Goal: Information Seeking & Learning: Learn about a topic

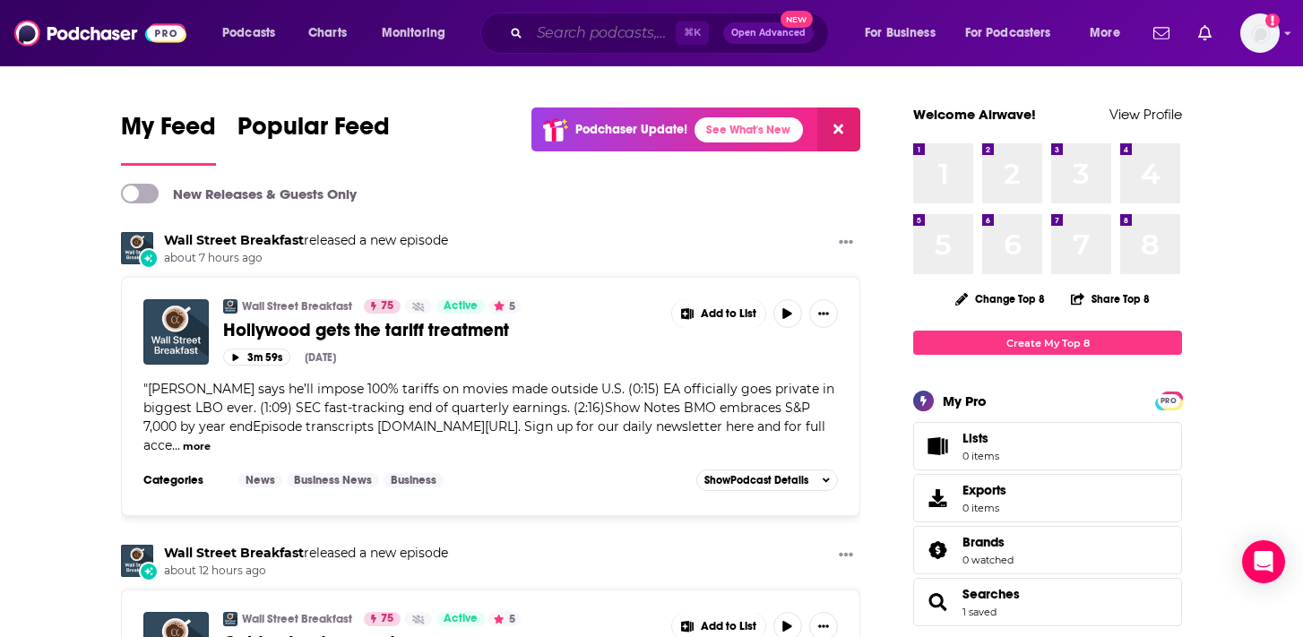
click at [582, 39] on input "Search podcasts, credits, & more..." at bounding box center [603, 33] width 146 height 29
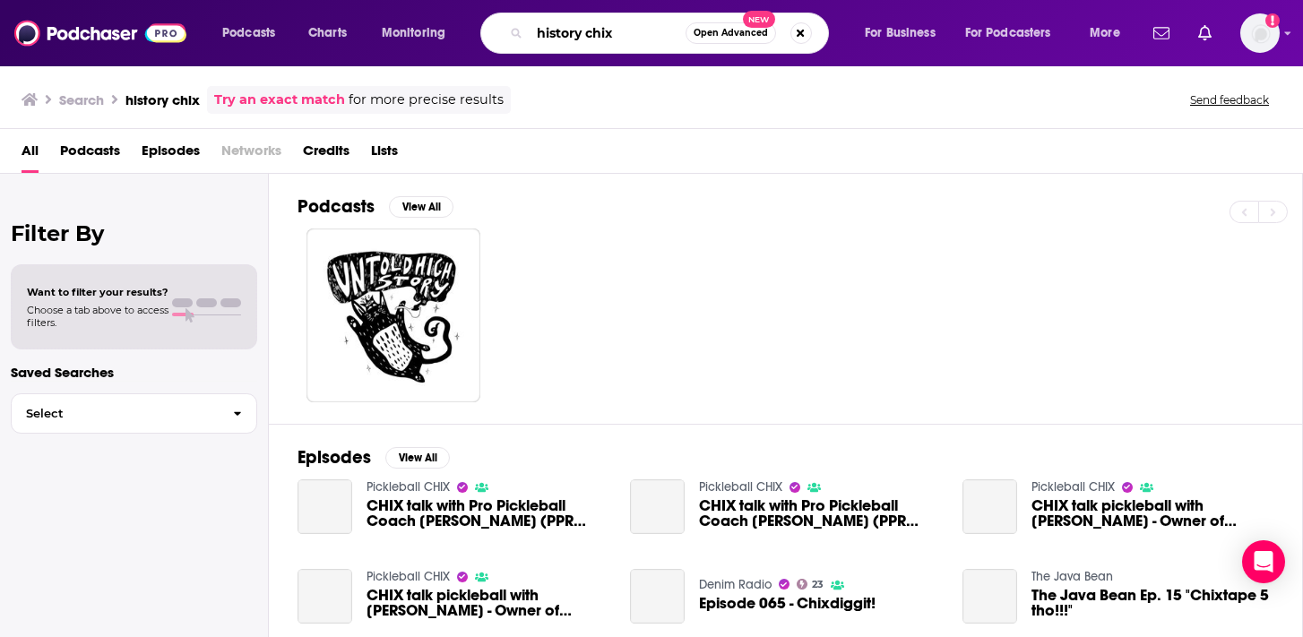
click at [634, 38] on input "history chix" at bounding box center [608, 33] width 156 height 29
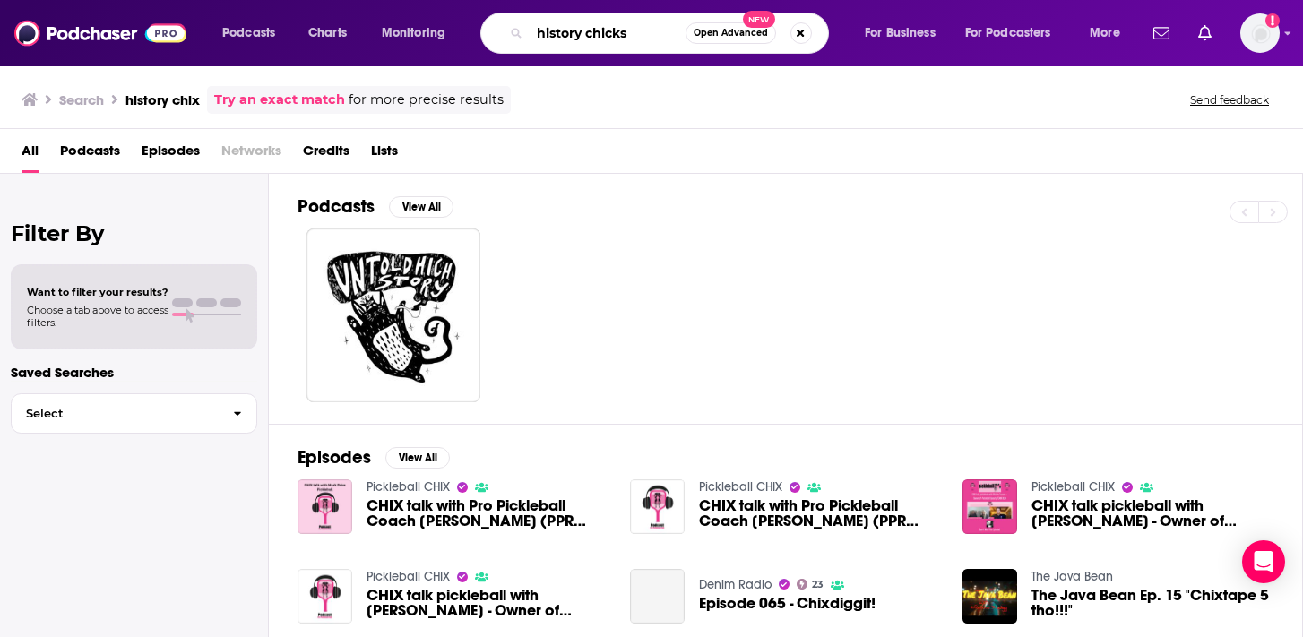
type input "history chicks"
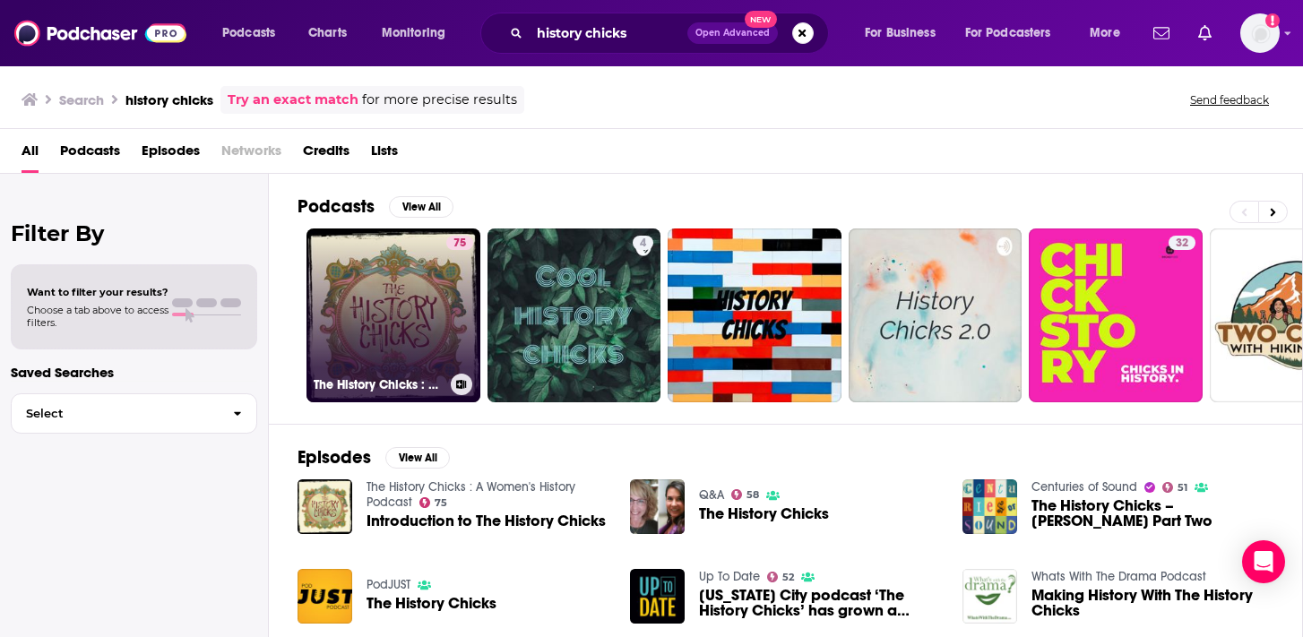
click at [441, 317] on link "75 The History Chicks : A Women's History Podcast" at bounding box center [394, 316] width 174 height 174
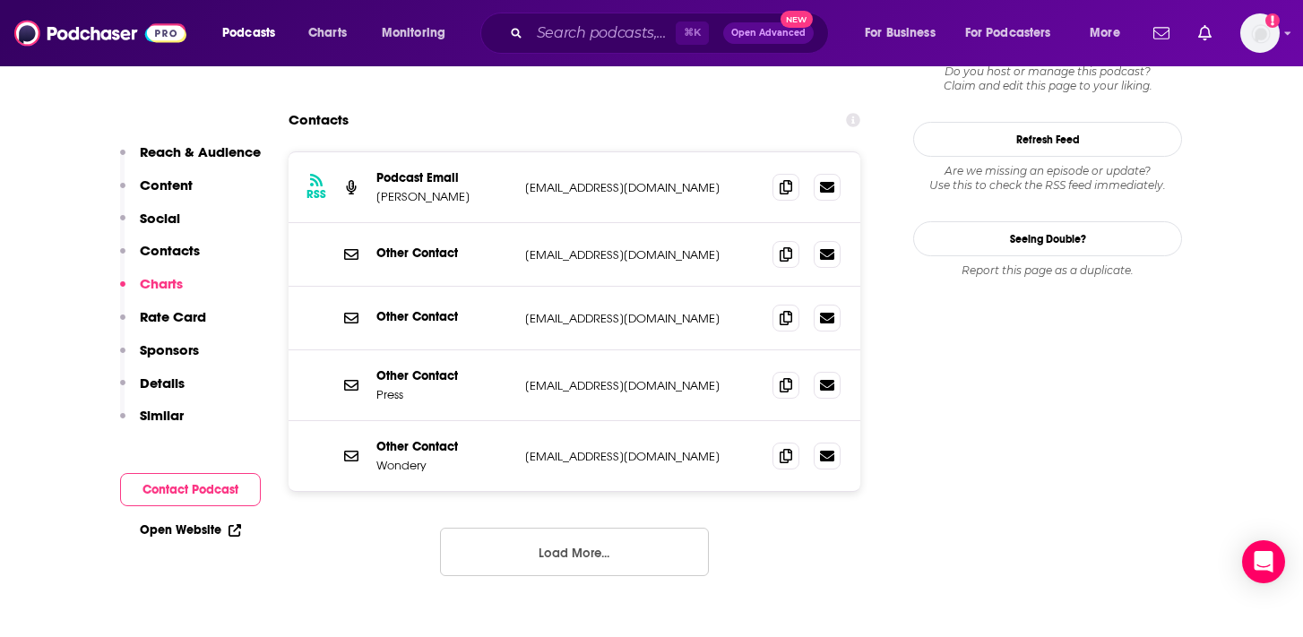
scroll to position [1656, 0]
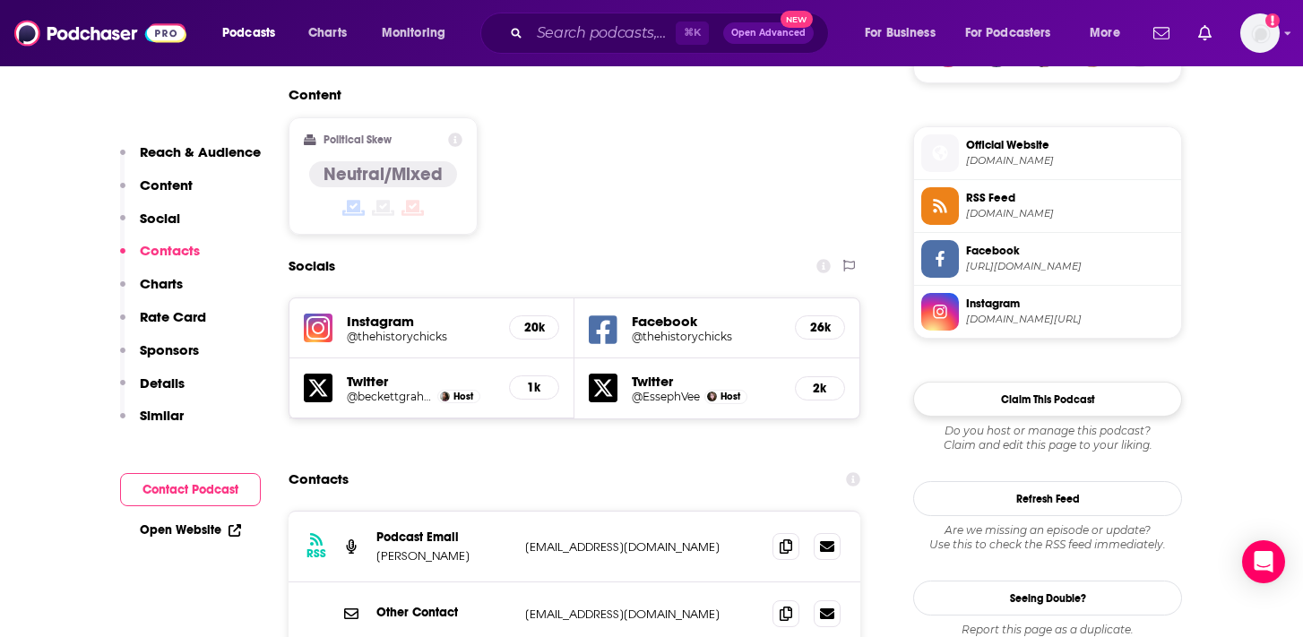
scroll to position [1378, 0]
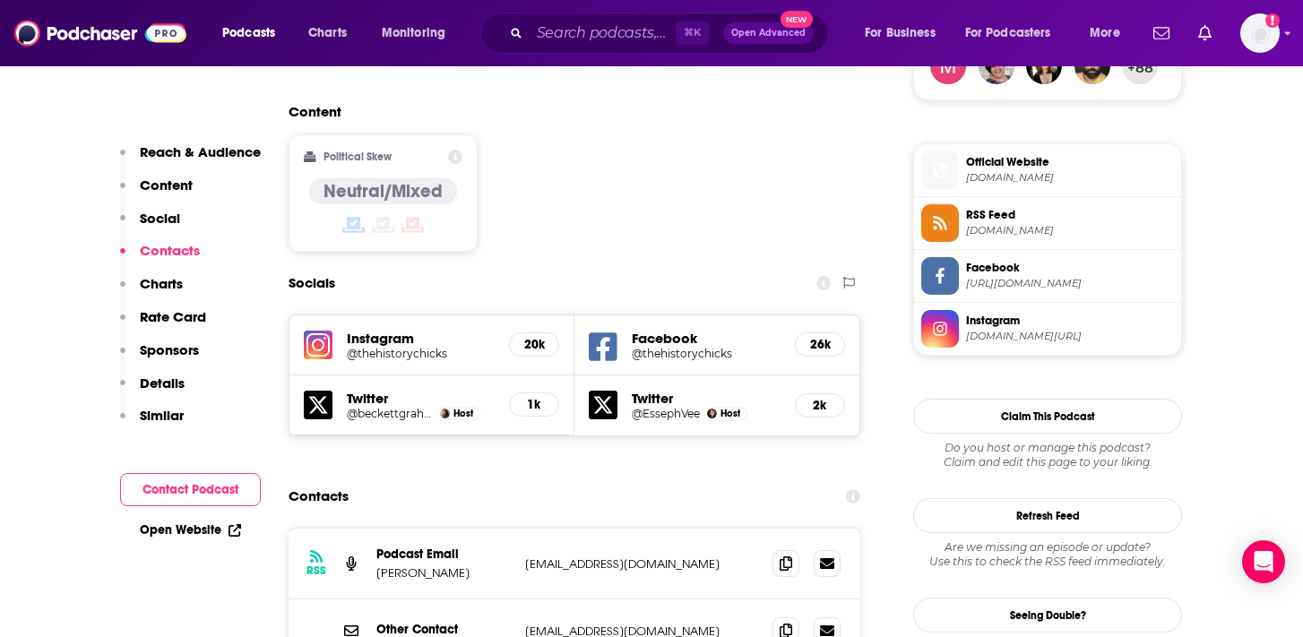
click at [1010, 171] on span "[DOMAIN_NAME]" at bounding box center [1070, 177] width 208 height 13
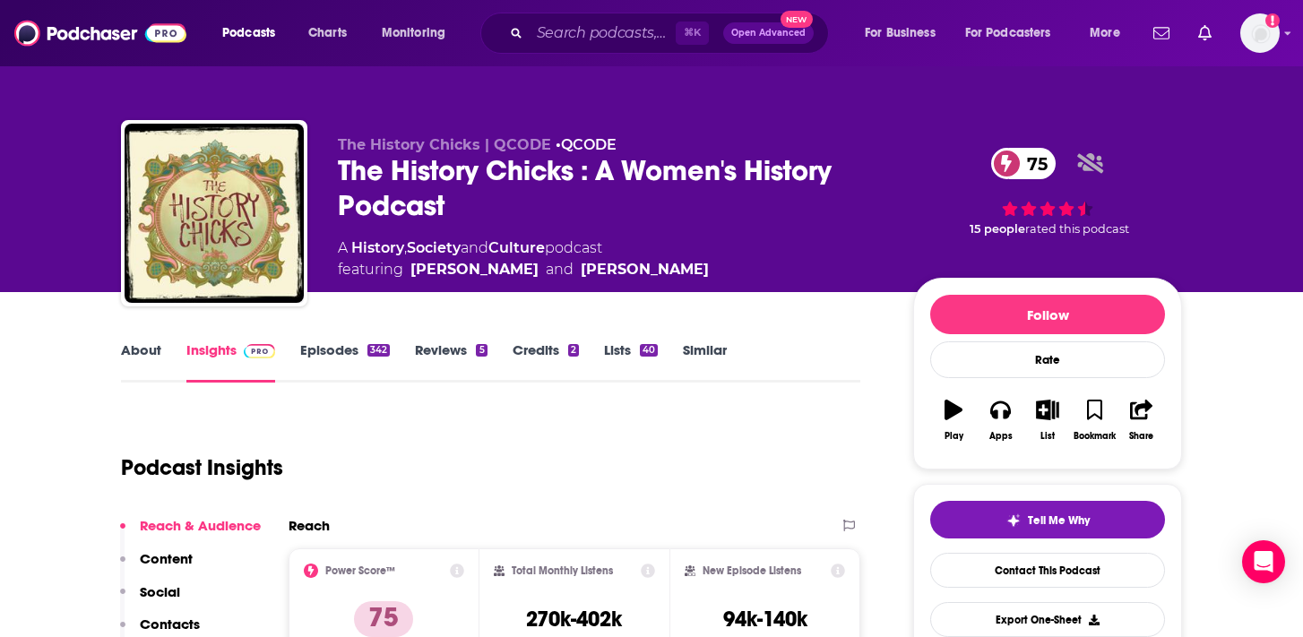
scroll to position [0, 0]
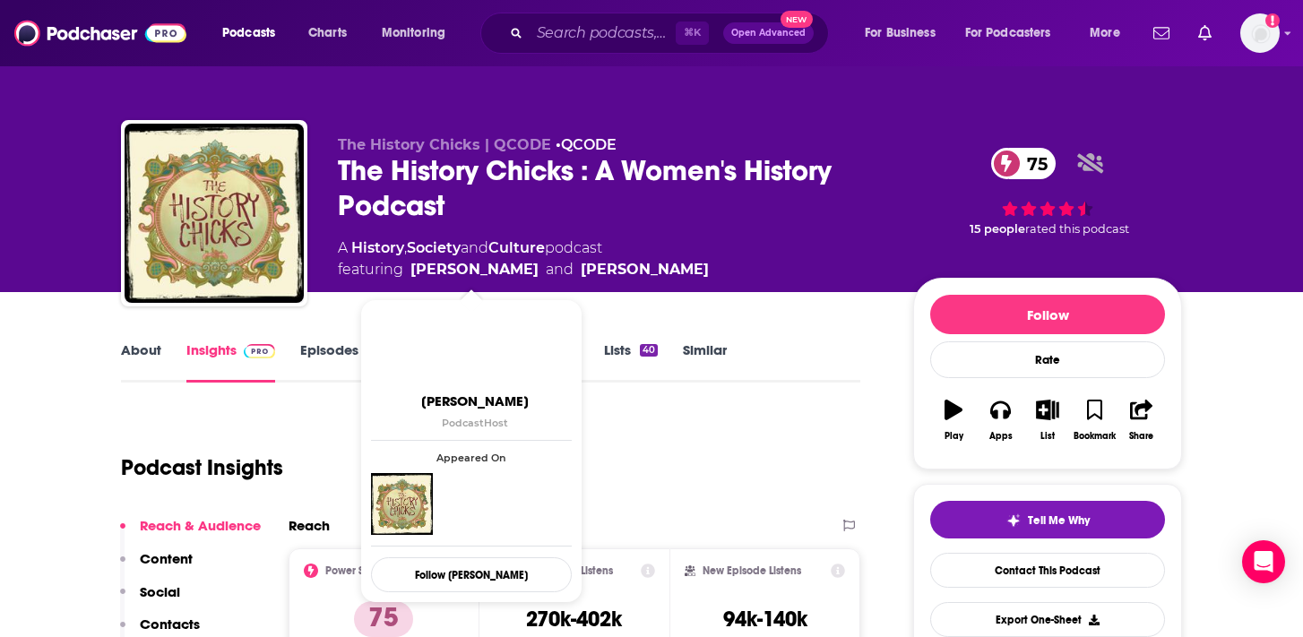
drag, startPoint x: 743, startPoint y: 268, endPoint x: 412, endPoint y: 271, distance: 330.7
click at [412, 271] on div "A History , Society and Culture podcast featuring [PERSON_NAME] and [PERSON_NAM…" at bounding box center [611, 259] width 547 height 43
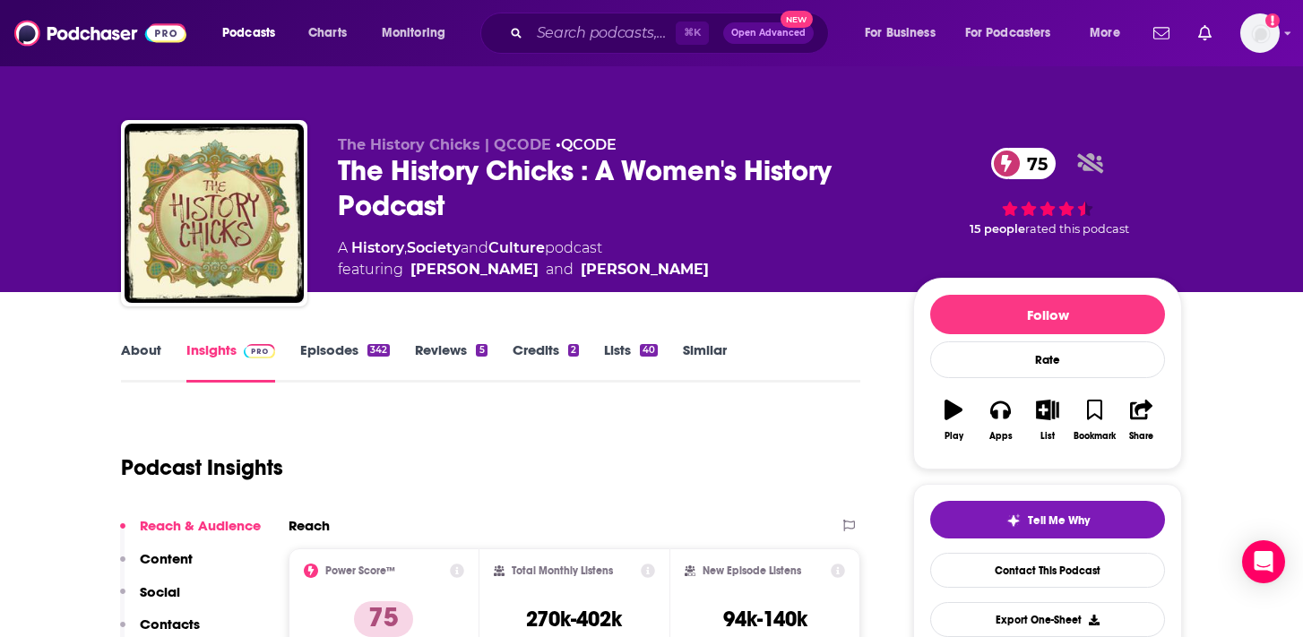
copy span "[PERSON_NAME] and [PERSON_NAME]"
click at [566, 33] on input "Search podcasts, credits, & more..." at bounding box center [603, 33] width 146 height 29
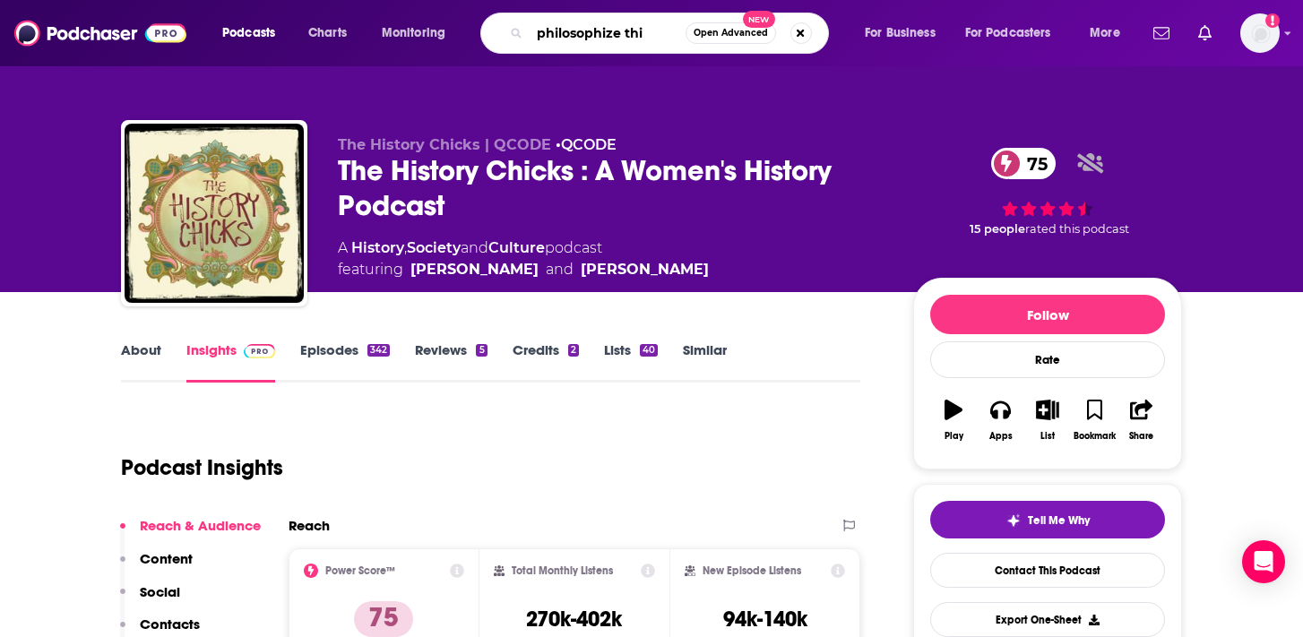
type input "philosophize this"
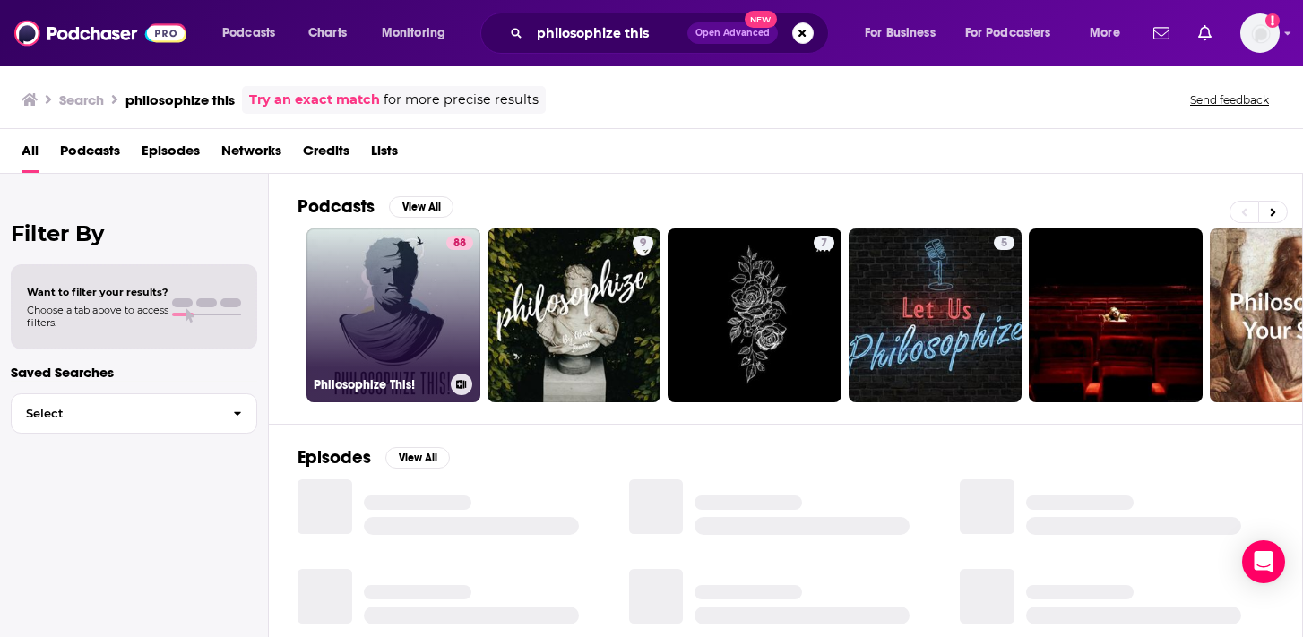
click at [414, 341] on link "88 Philosophize This!" at bounding box center [394, 316] width 174 height 174
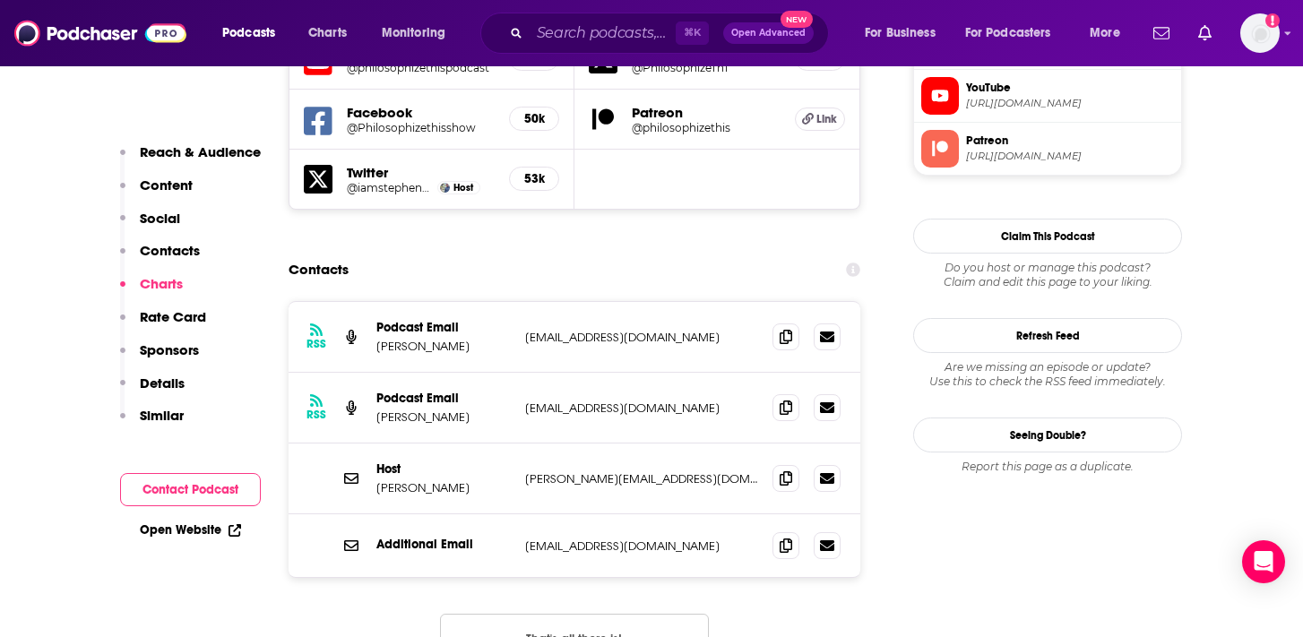
scroll to position [1607, 0]
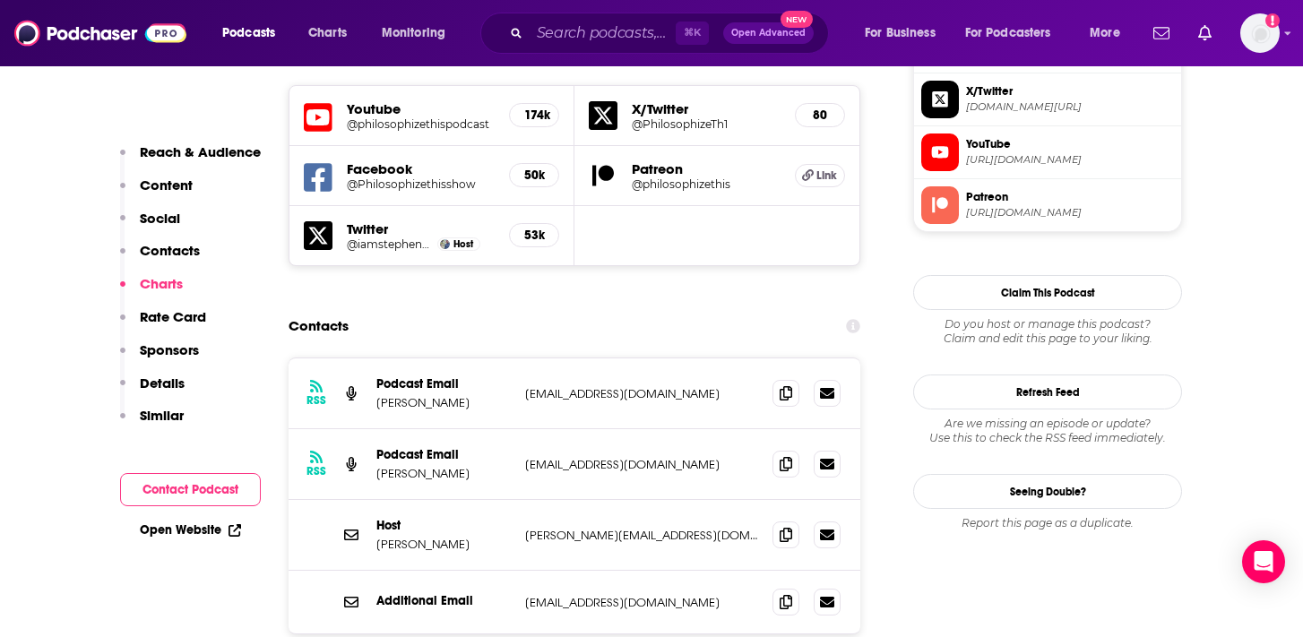
click at [782, 527] on icon at bounding box center [786, 534] width 13 height 14
click at [548, 25] on input "Search podcasts, credits, & more..." at bounding box center [603, 33] width 146 height 29
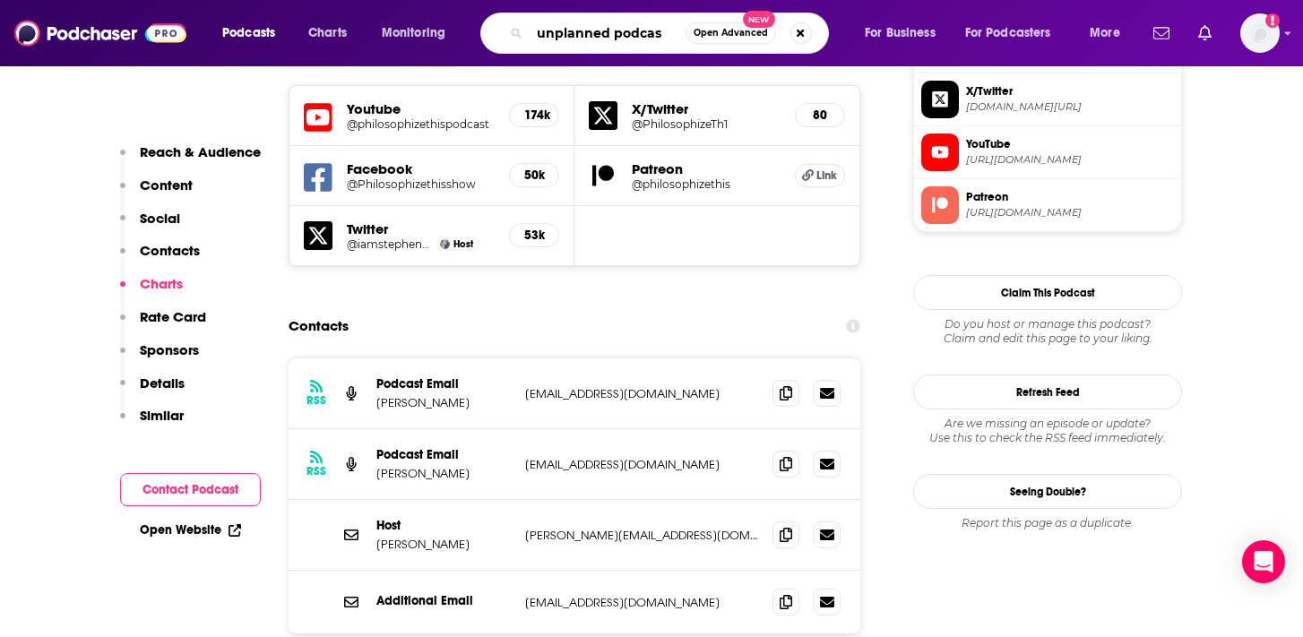
type input "unplanned podcast"
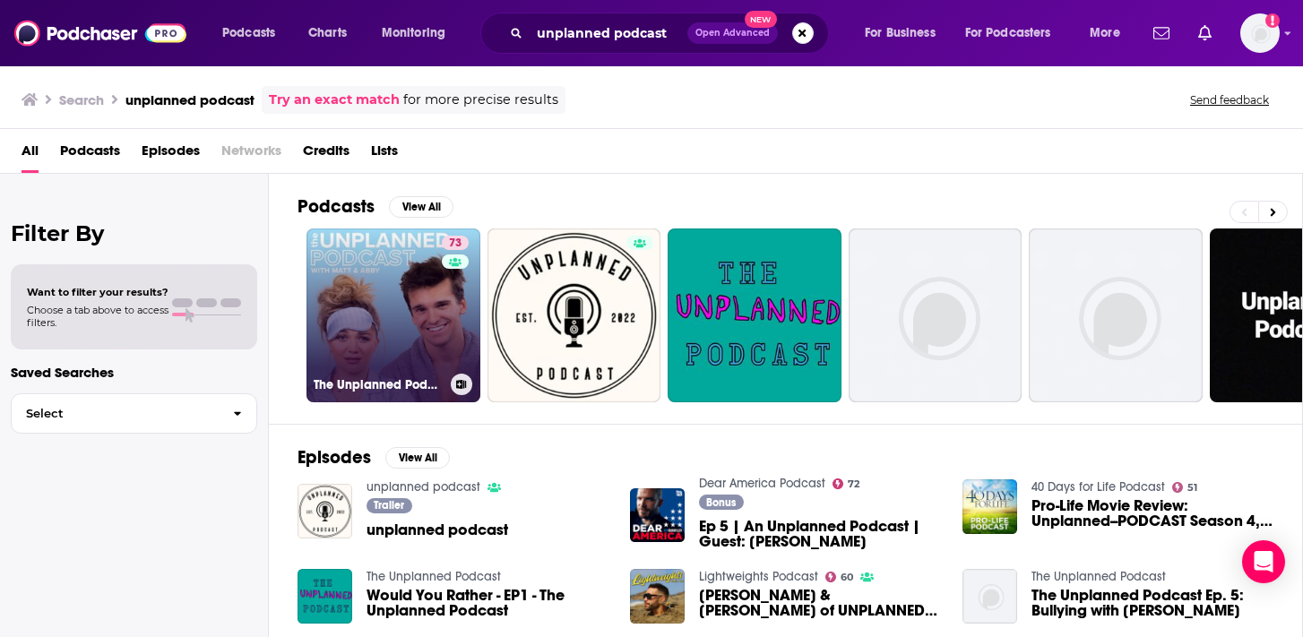
click at [412, 295] on link "73 The Unplanned Podcast with [PERSON_NAME] & [PERSON_NAME]" at bounding box center [394, 316] width 174 height 174
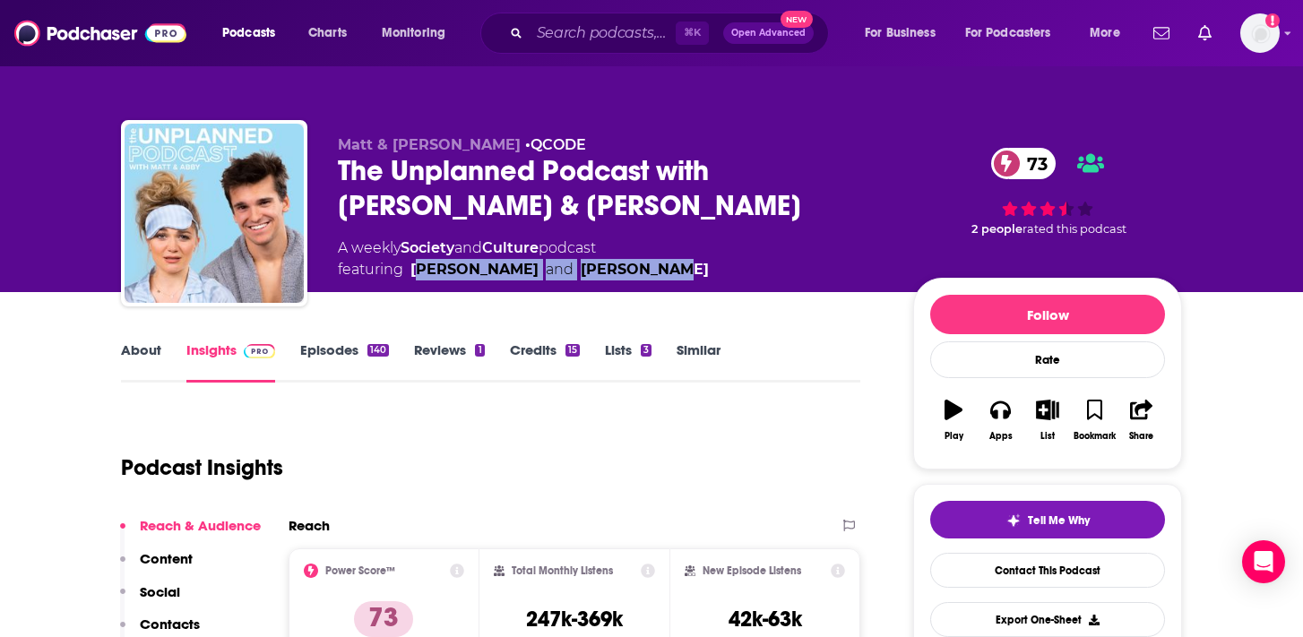
drag, startPoint x: 657, startPoint y: 272, endPoint x: 416, endPoint y: 266, distance: 241.1
click at [416, 266] on div "A weekly Society and Culture podcast featuring [PERSON_NAME] and [PERSON_NAME]" at bounding box center [611, 259] width 547 height 43
click at [412, 270] on div "[PERSON_NAME]" at bounding box center [474, 270] width 128 height 22
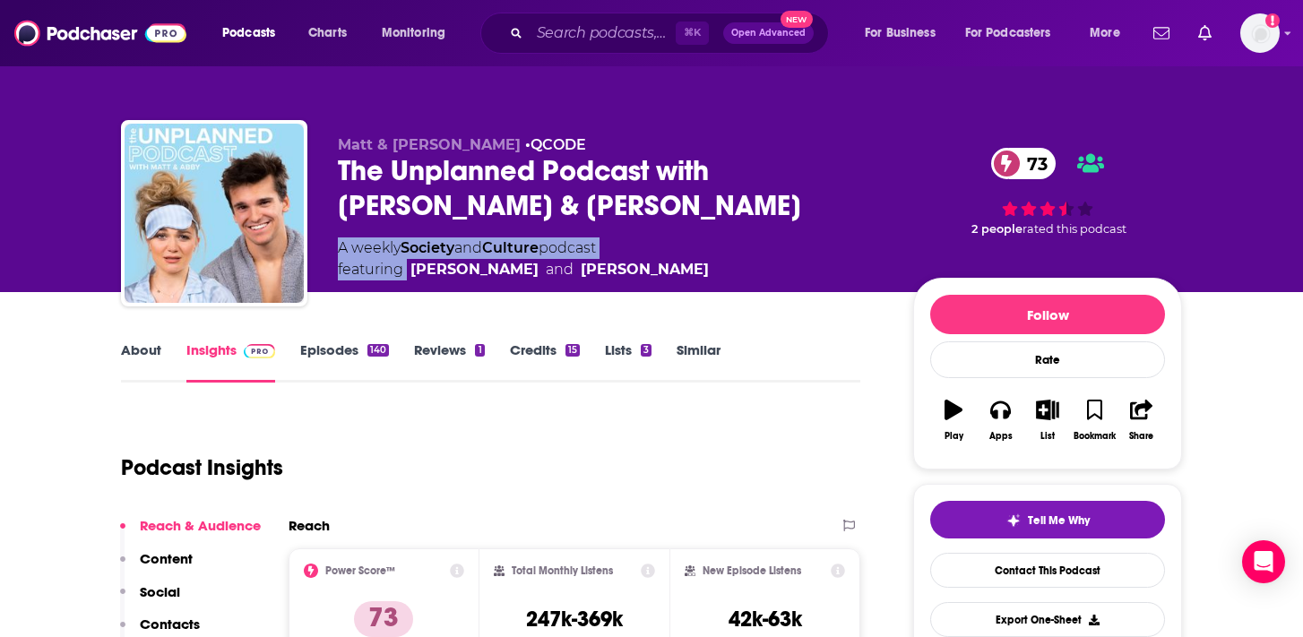
drag, startPoint x: 412, startPoint y: 270, endPoint x: 609, endPoint y: 280, distance: 197.4
click at [609, 280] on span "featuring [PERSON_NAME] and [PERSON_NAME]" at bounding box center [523, 270] width 371 height 22
copy div "A weekly Society and Culture podcast featuring"
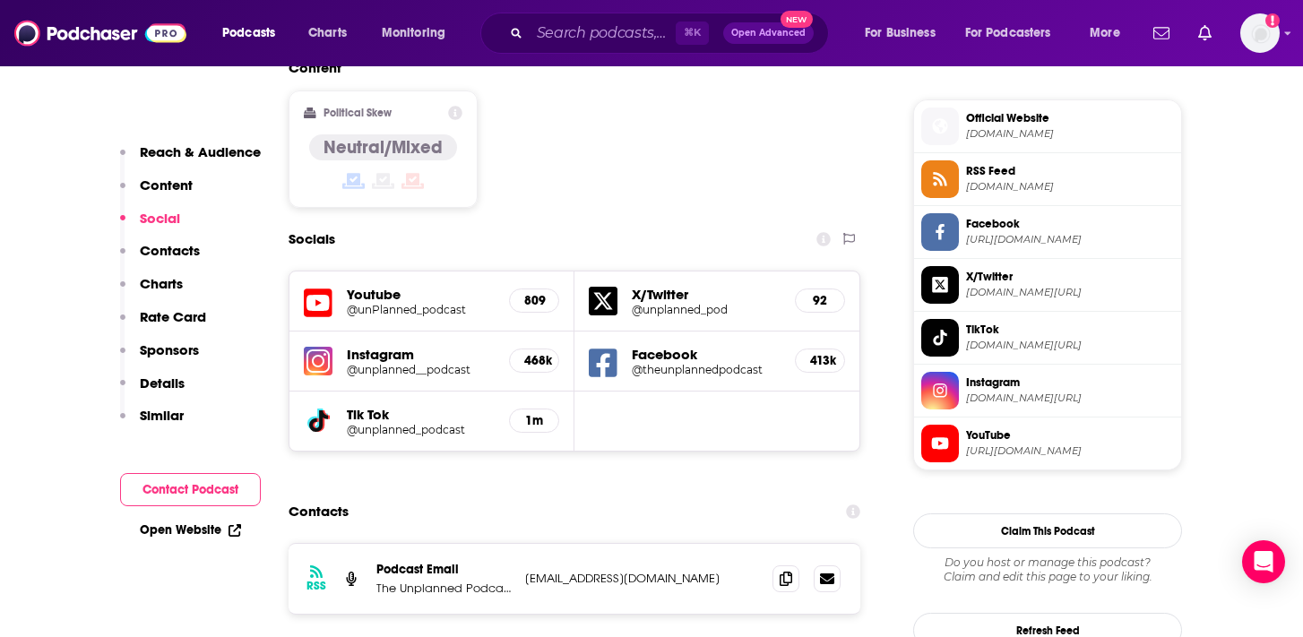
scroll to position [1463, 0]
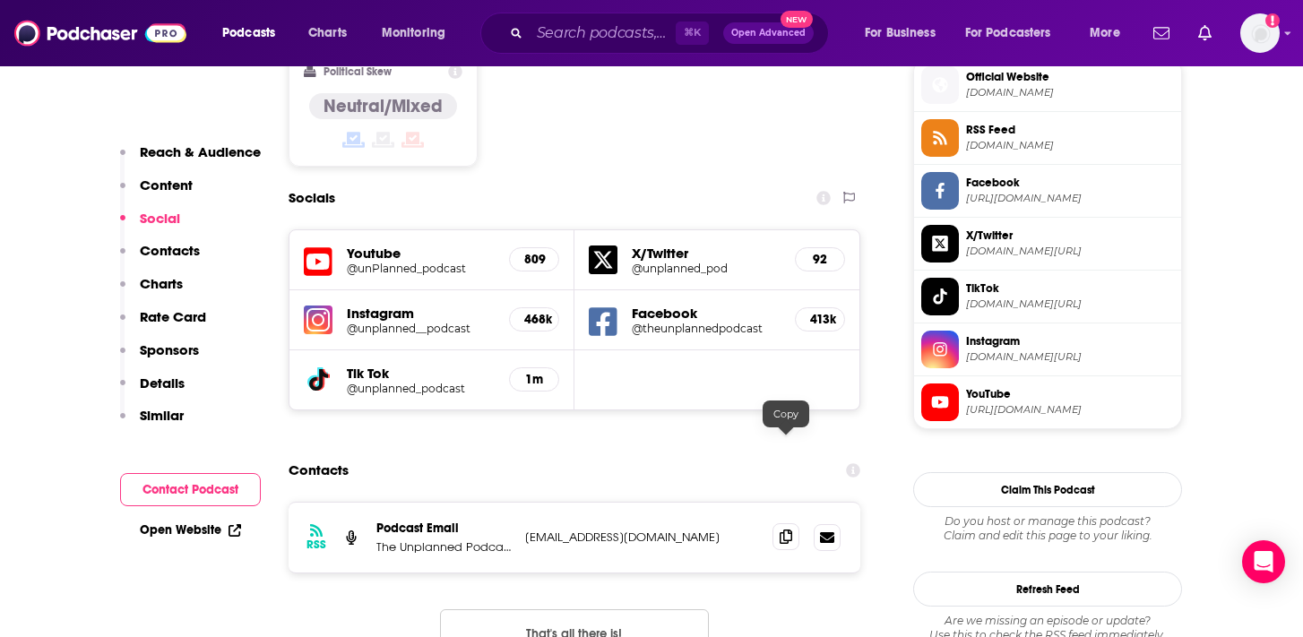
click at [787, 530] on icon at bounding box center [786, 537] width 13 height 14
click at [1006, 98] on span "[DOMAIN_NAME]" at bounding box center [1070, 92] width 208 height 13
click at [573, 32] on input "Search podcasts, credits, & more..." at bounding box center [603, 33] width 146 height 29
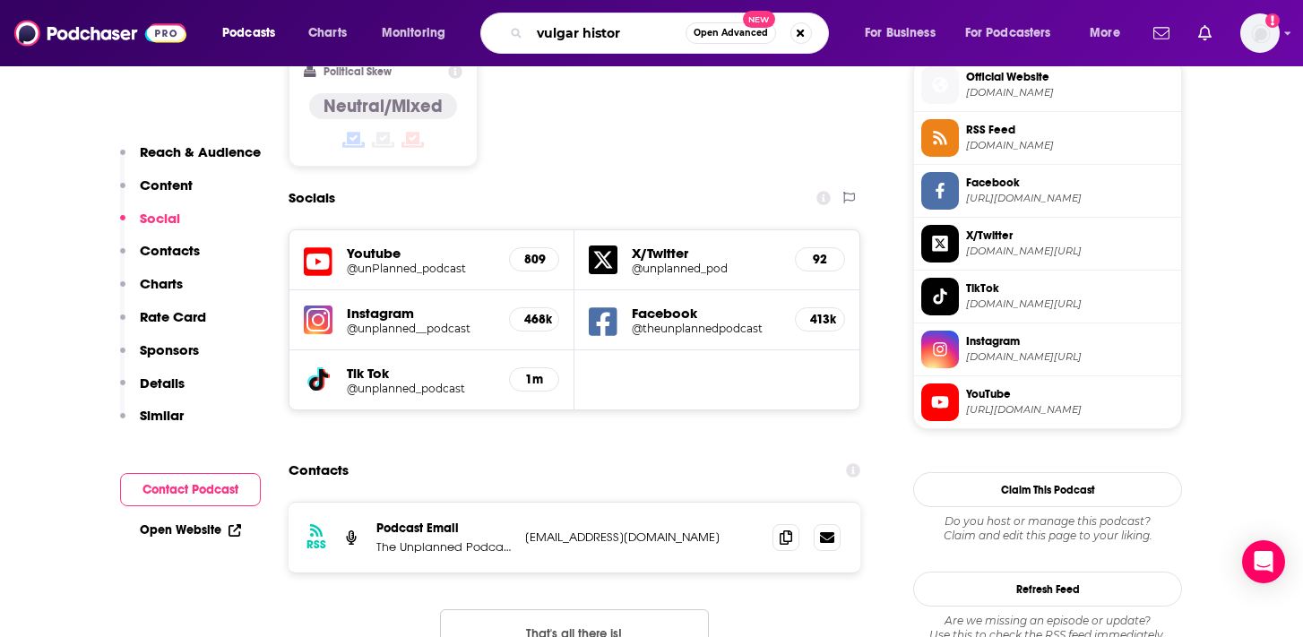
type input "vulgar history"
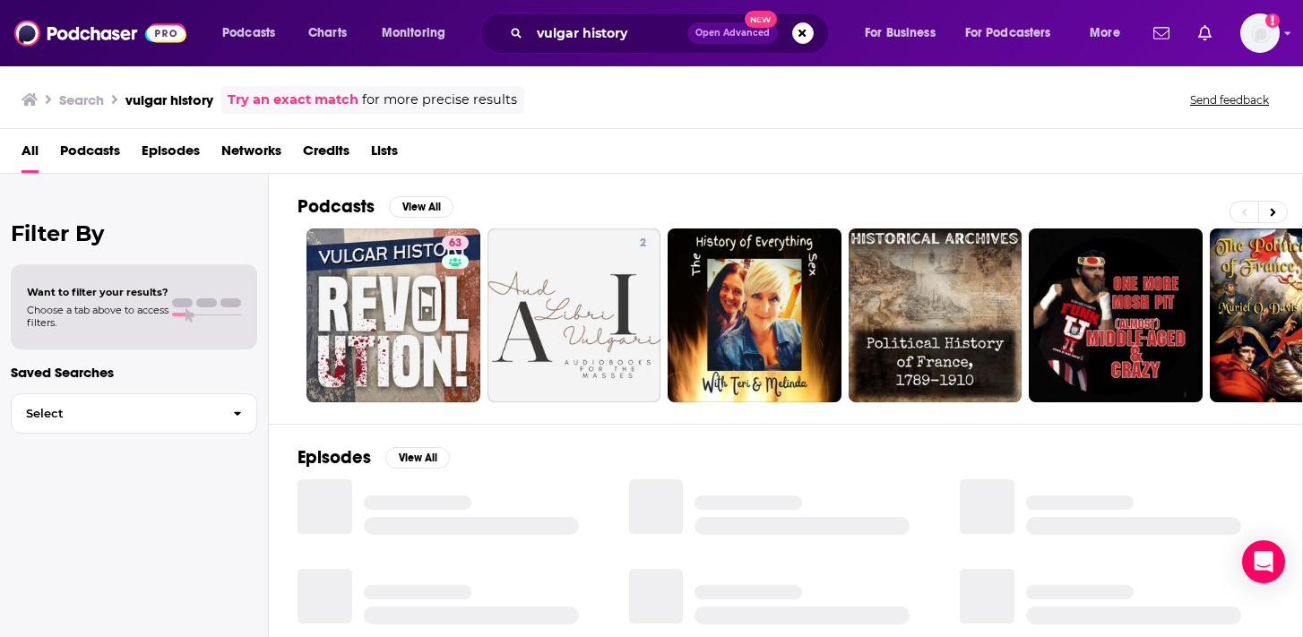
click at [454, 312] on div "63" at bounding box center [457, 316] width 31 height 160
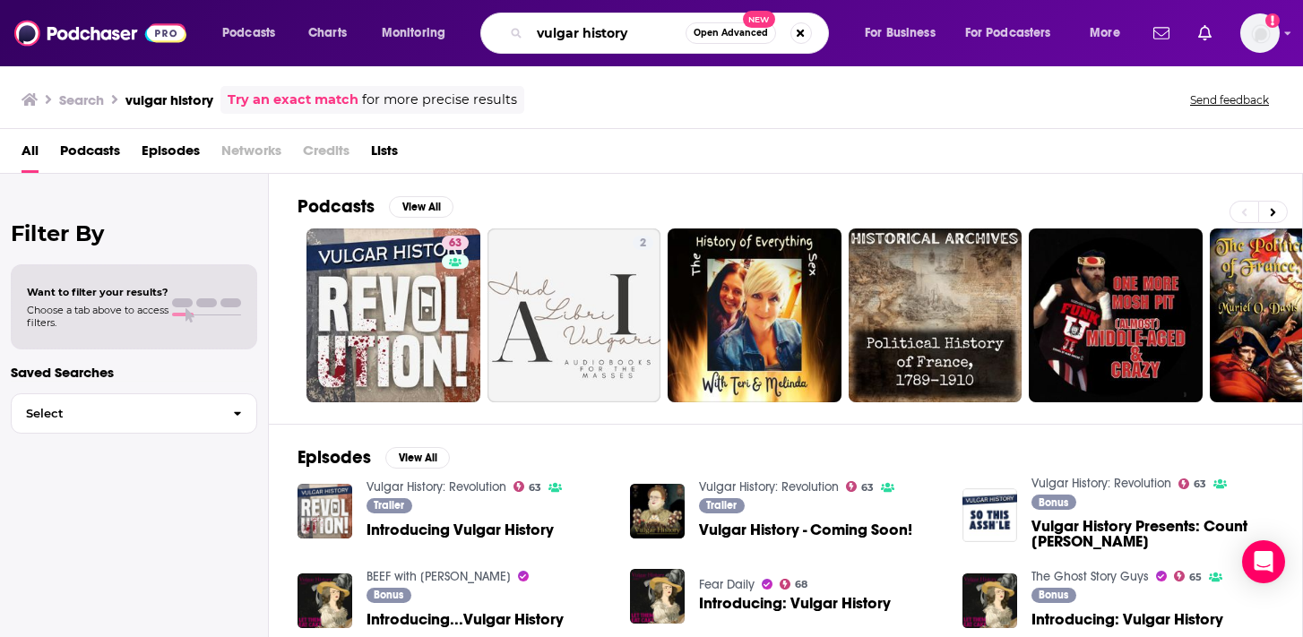
drag, startPoint x: 635, startPoint y: 32, endPoint x: 516, endPoint y: 9, distance: 121.5
click at [516, 9] on div "Podcasts Charts Monitoring vulgar history Open Advanced New For Business For Po…" at bounding box center [651, 33] width 1303 height 66
type input "intelligence squared"
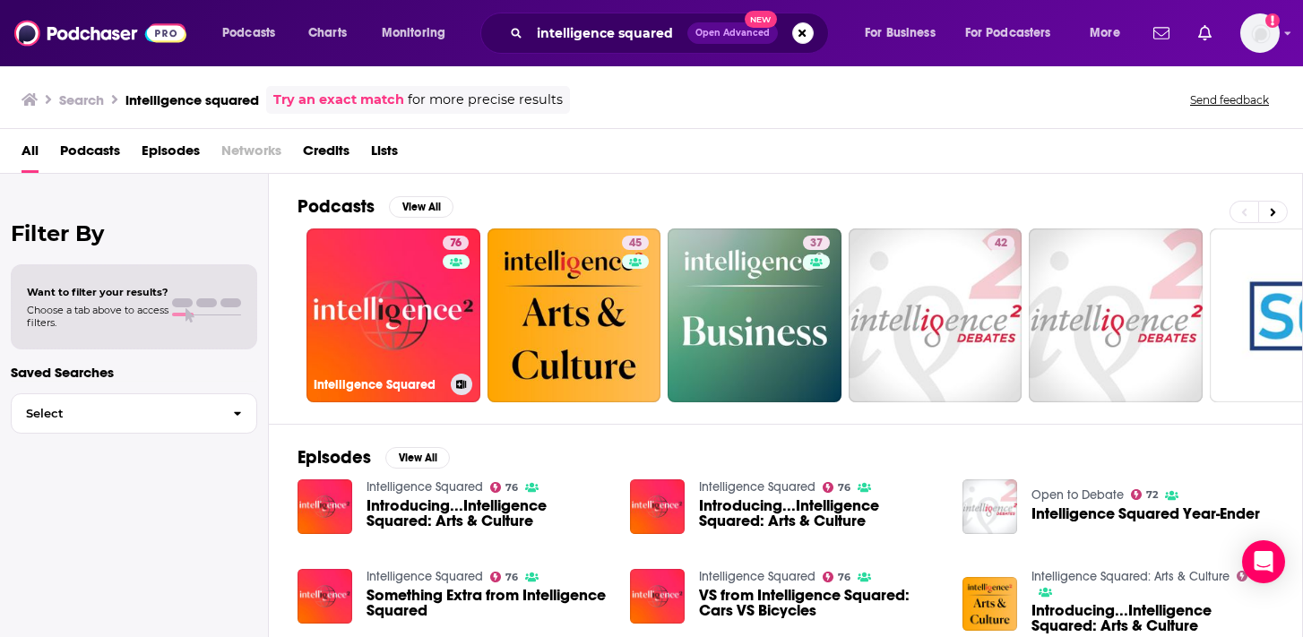
click at [417, 307] on link "[STREET_ADDRESS]" at bounding box center [394, 316] width 174 height 174
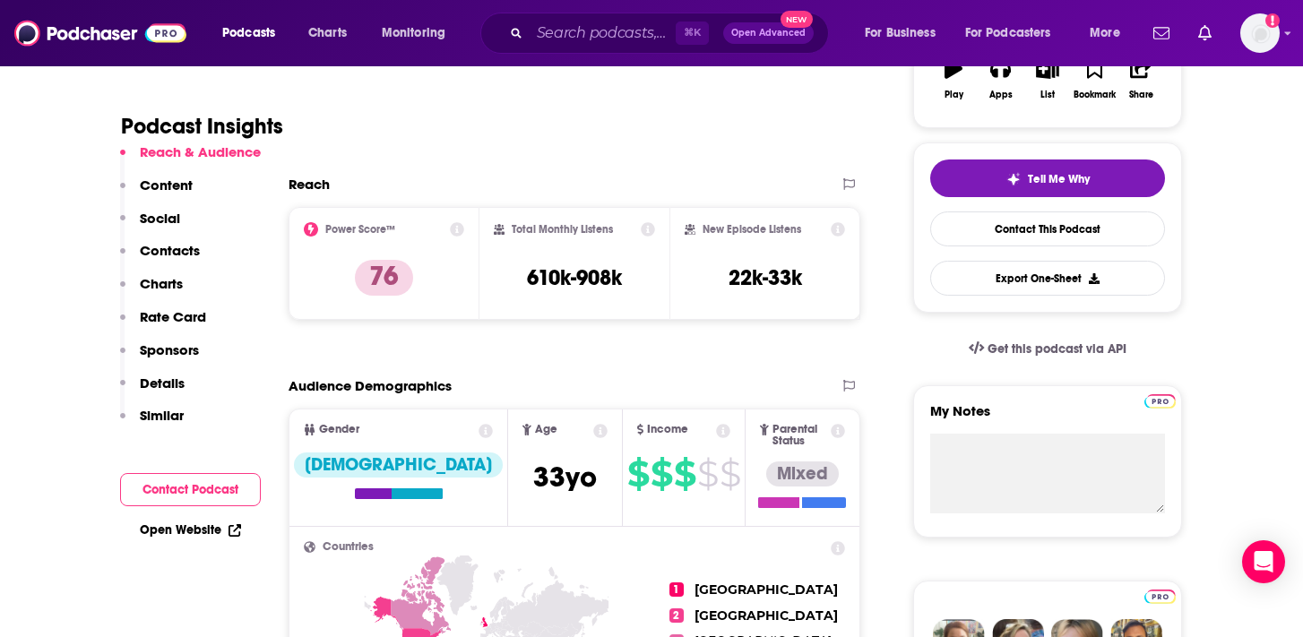
scroll to position [355, 0]
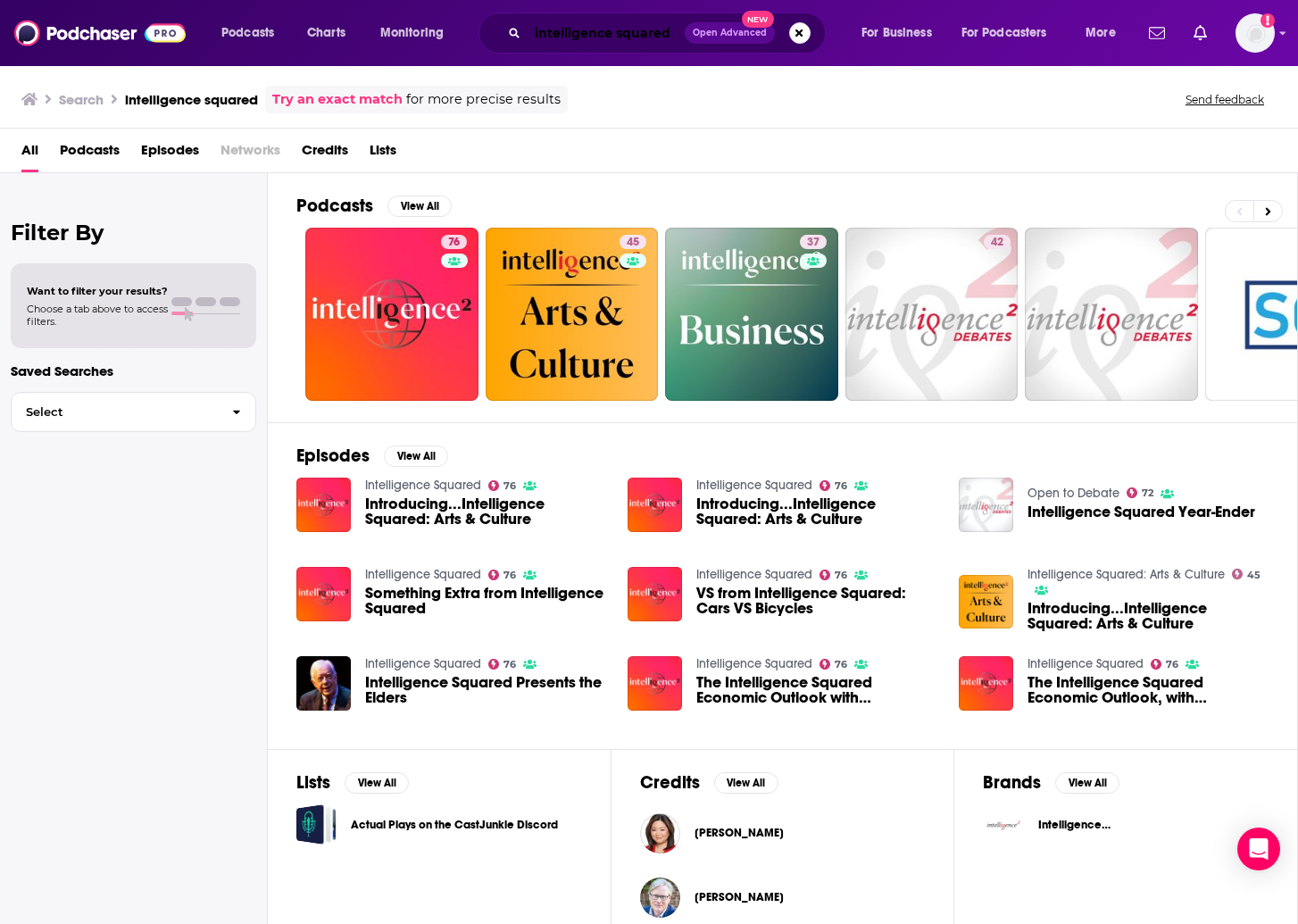
click at [662, 29] on input "intelligence squared" at bounding box center [607, 33] width 157 height 29
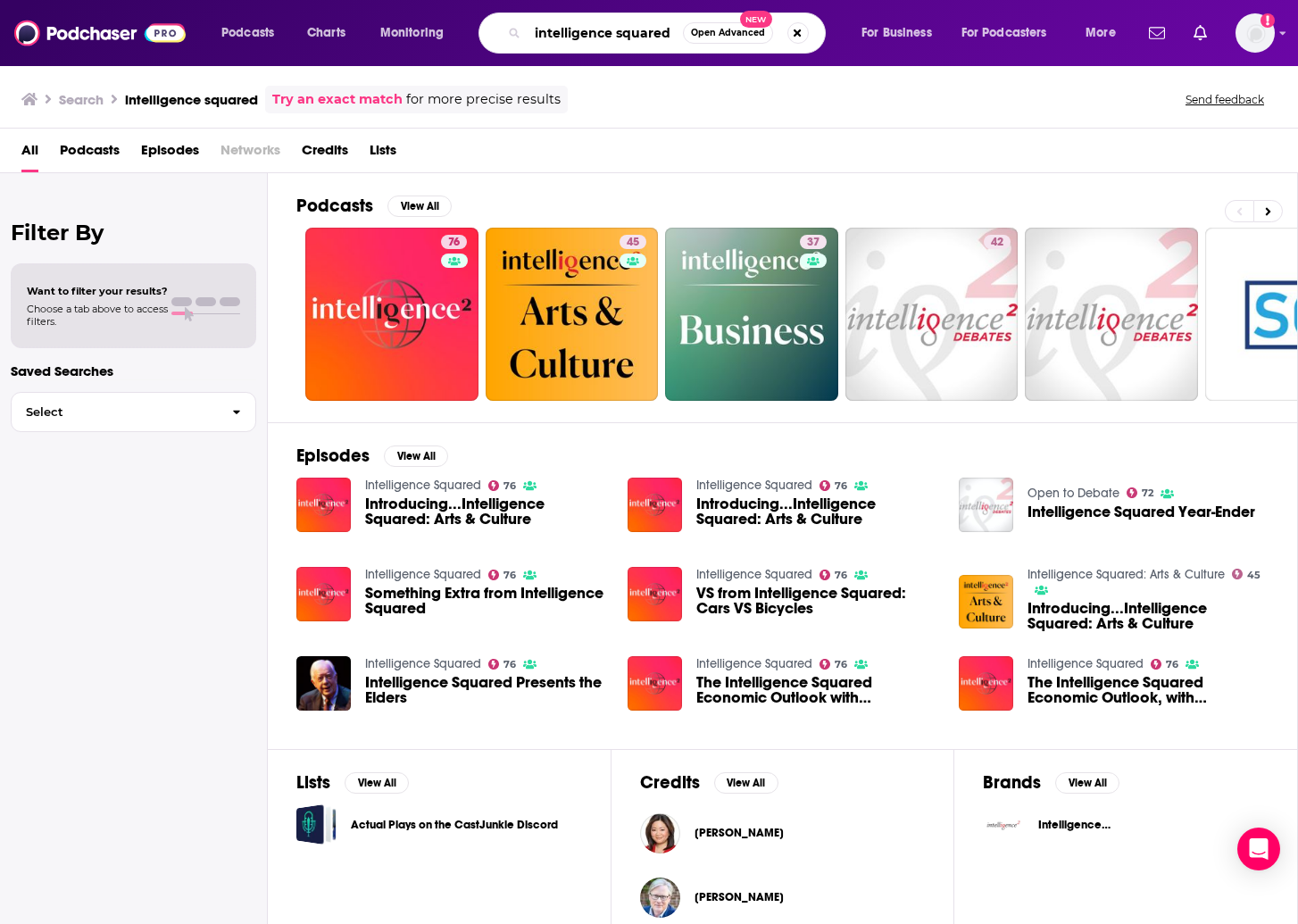
drag, startPoint x: 670, startPoint y: 30, endPoint x: 522, endPoint y: -4, distance: 151.9
click at [522, 0] on html "Podcasts Charts Monitoring intelligence squared Open Advanced New For Business …" at bounding box center [649, 462] width 1298 height 924
type input "unspooled"
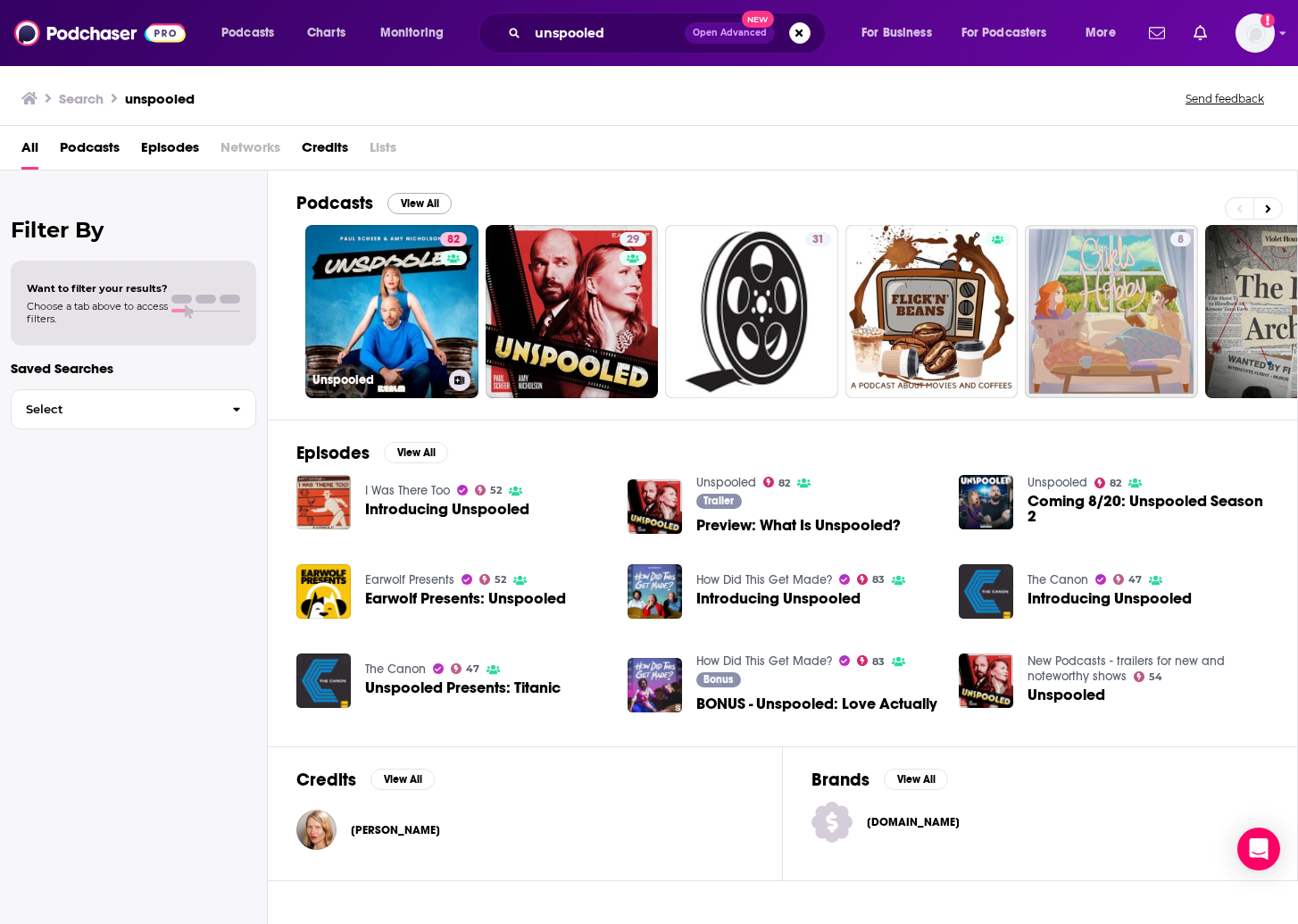
click at [412, 288] on link "82 Unspooled" at bounding box center [392, 312] width 173 height 173
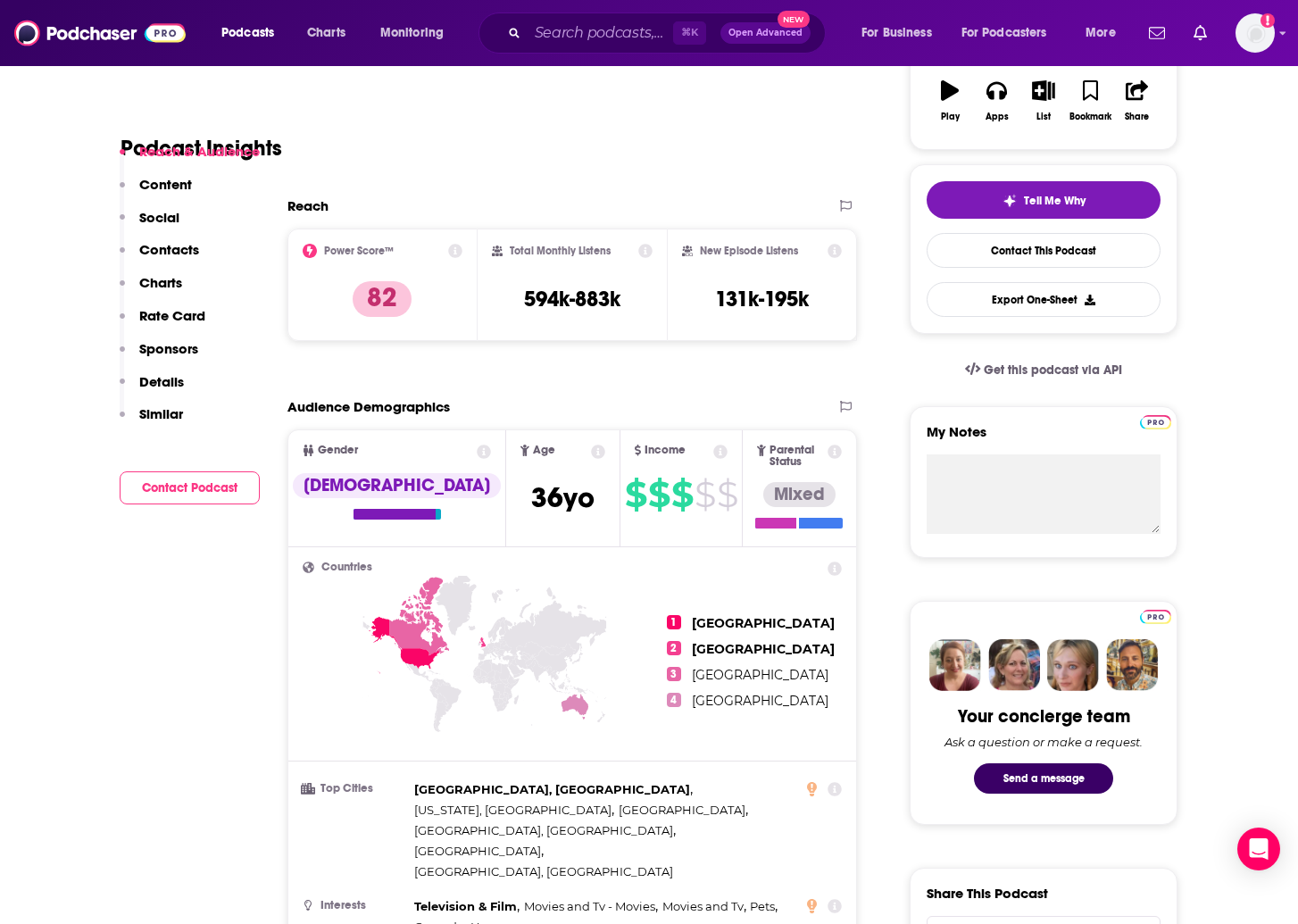
scroll to position [348, 0]
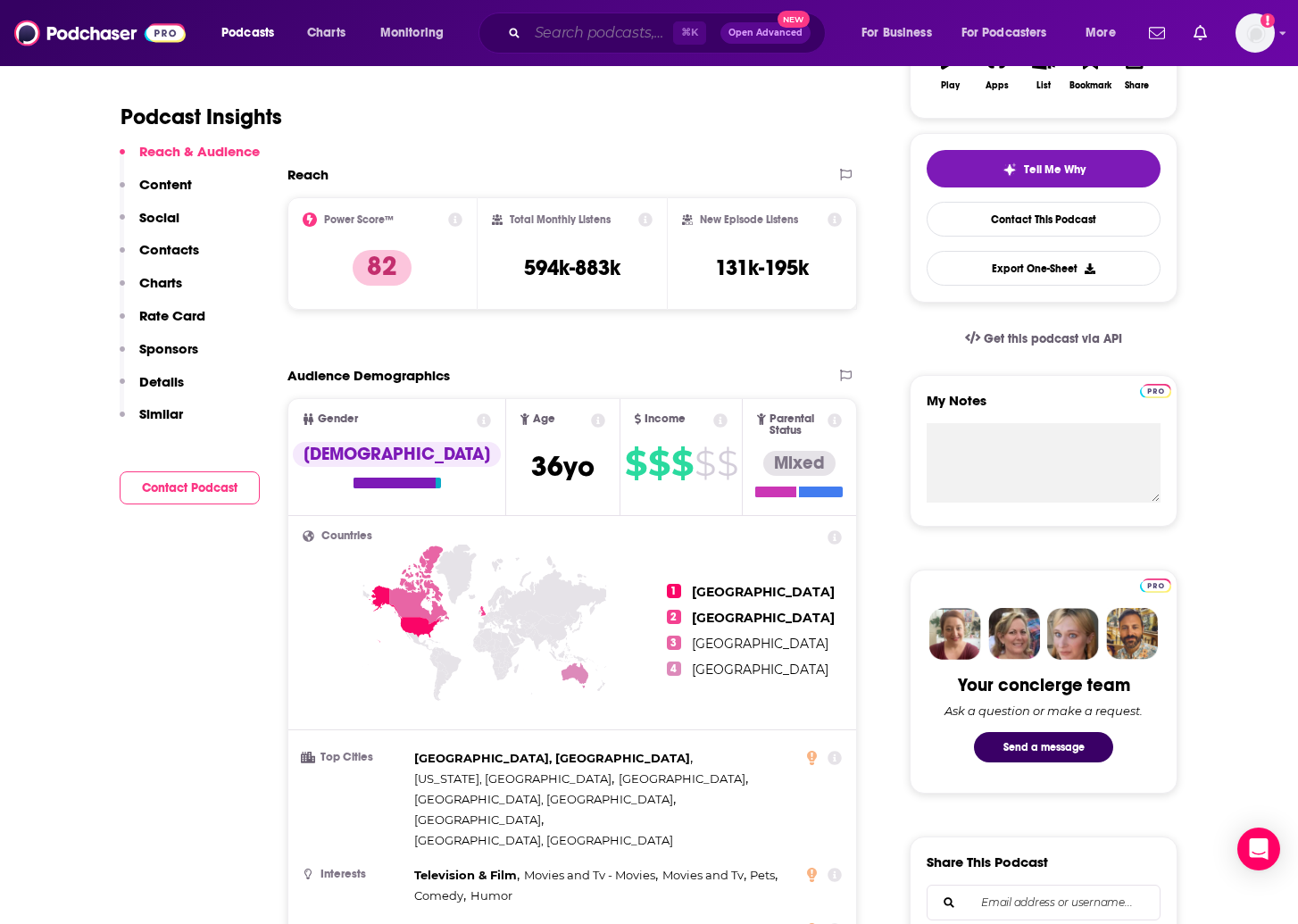
click at [609, 35] on input "Search podcasts, credits, & more..." at bounding box center [601, 33] width 145 height 29
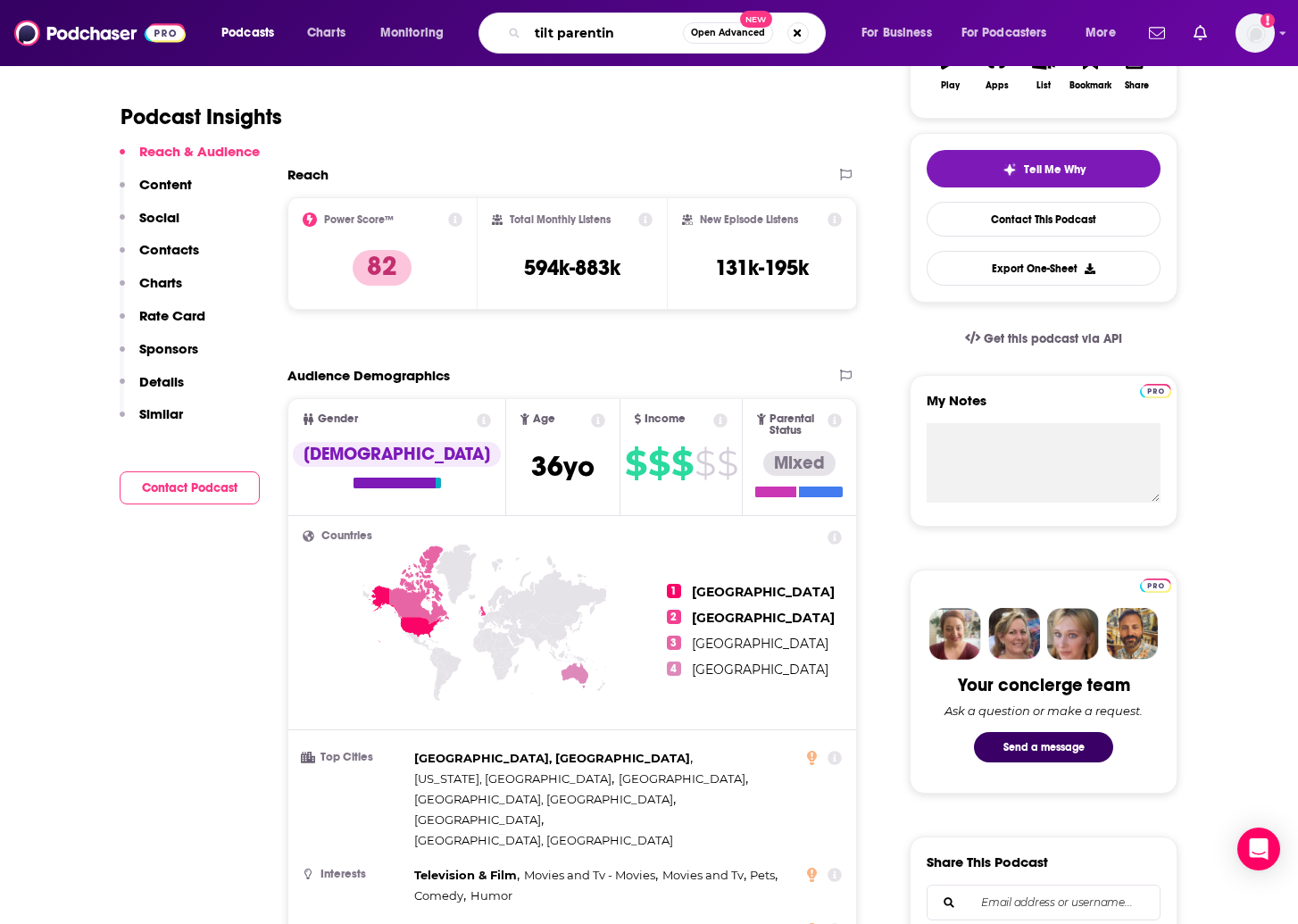
type input "tilt parenting"
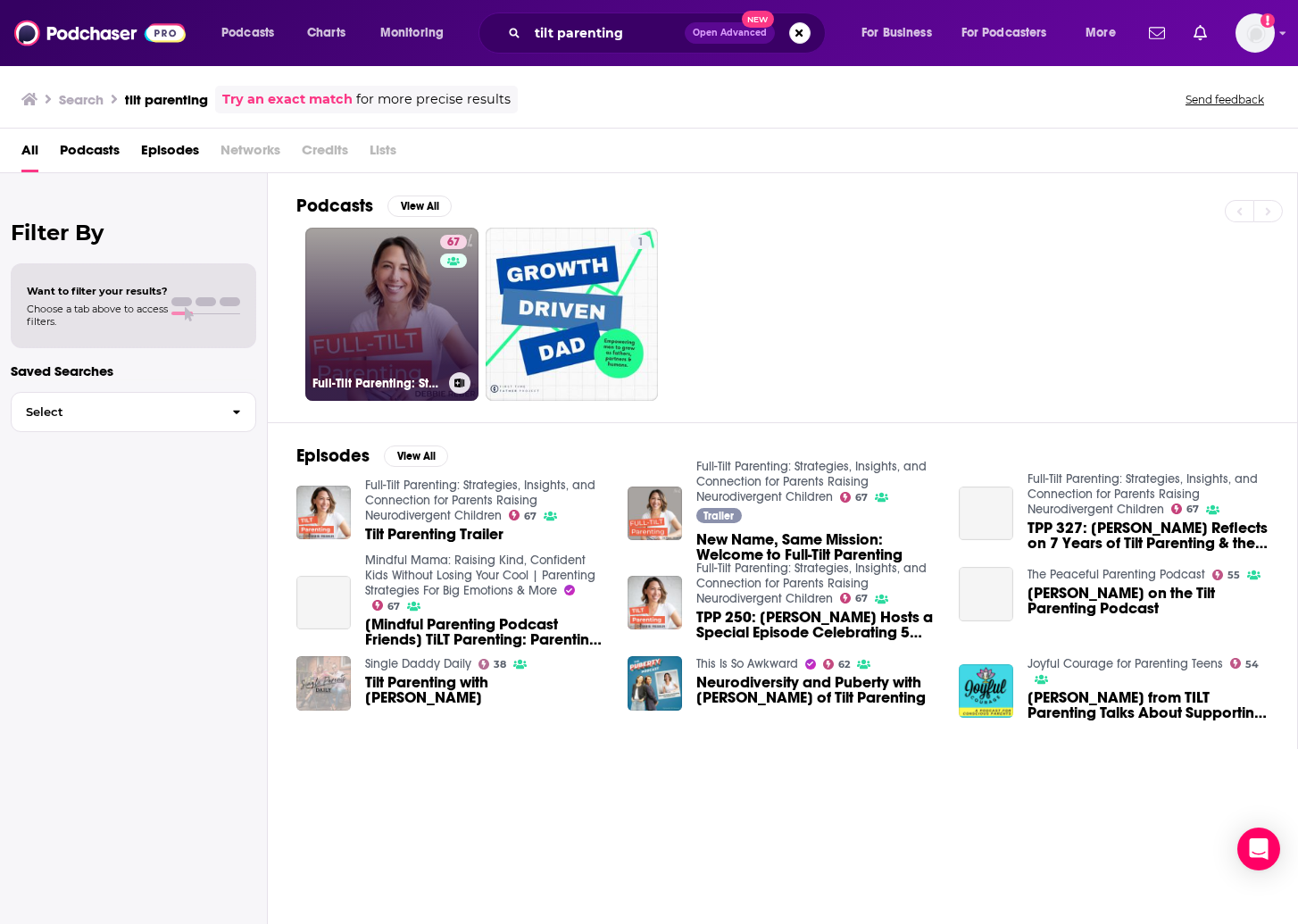
click at [432, 331] on link "67 Full-Tilt Parenting: Strategies, Insights, and Connection for Parents Raisin…" at bounding box center [392, 315] width 173 height 173
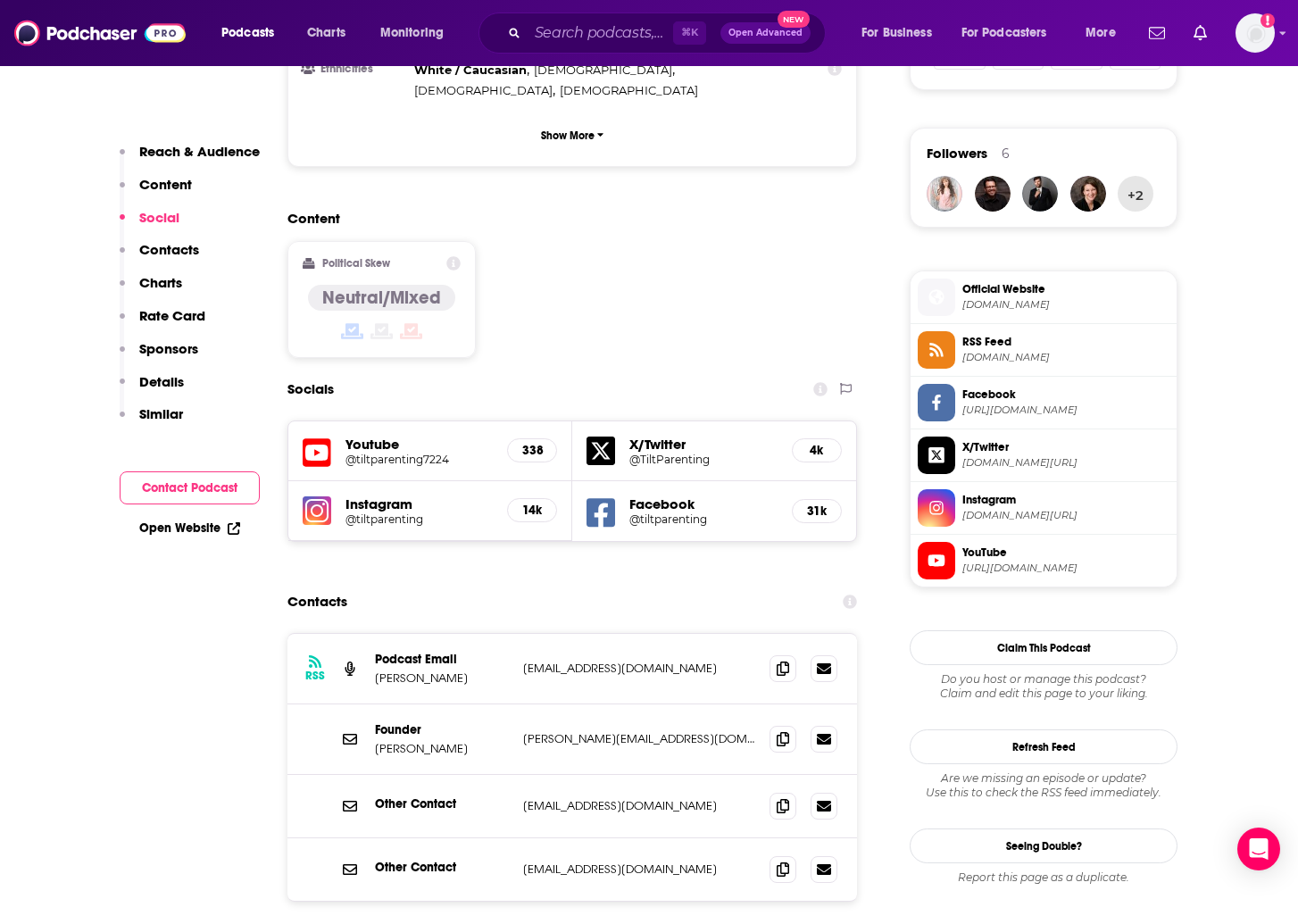
scroll to position [1243, 0]
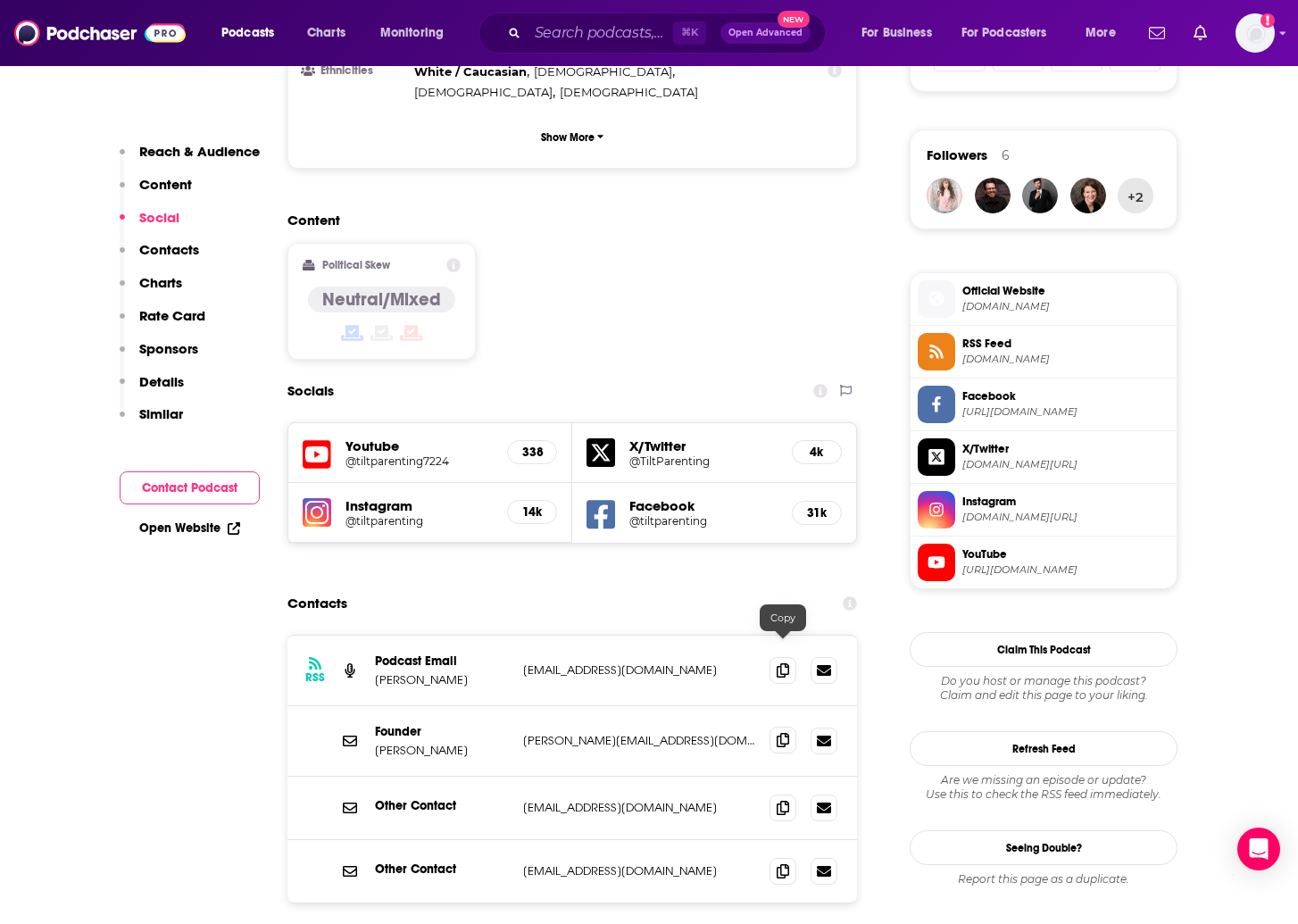
click at [781, 633] on icon at bounding box center [783, 740] width 13 height 14
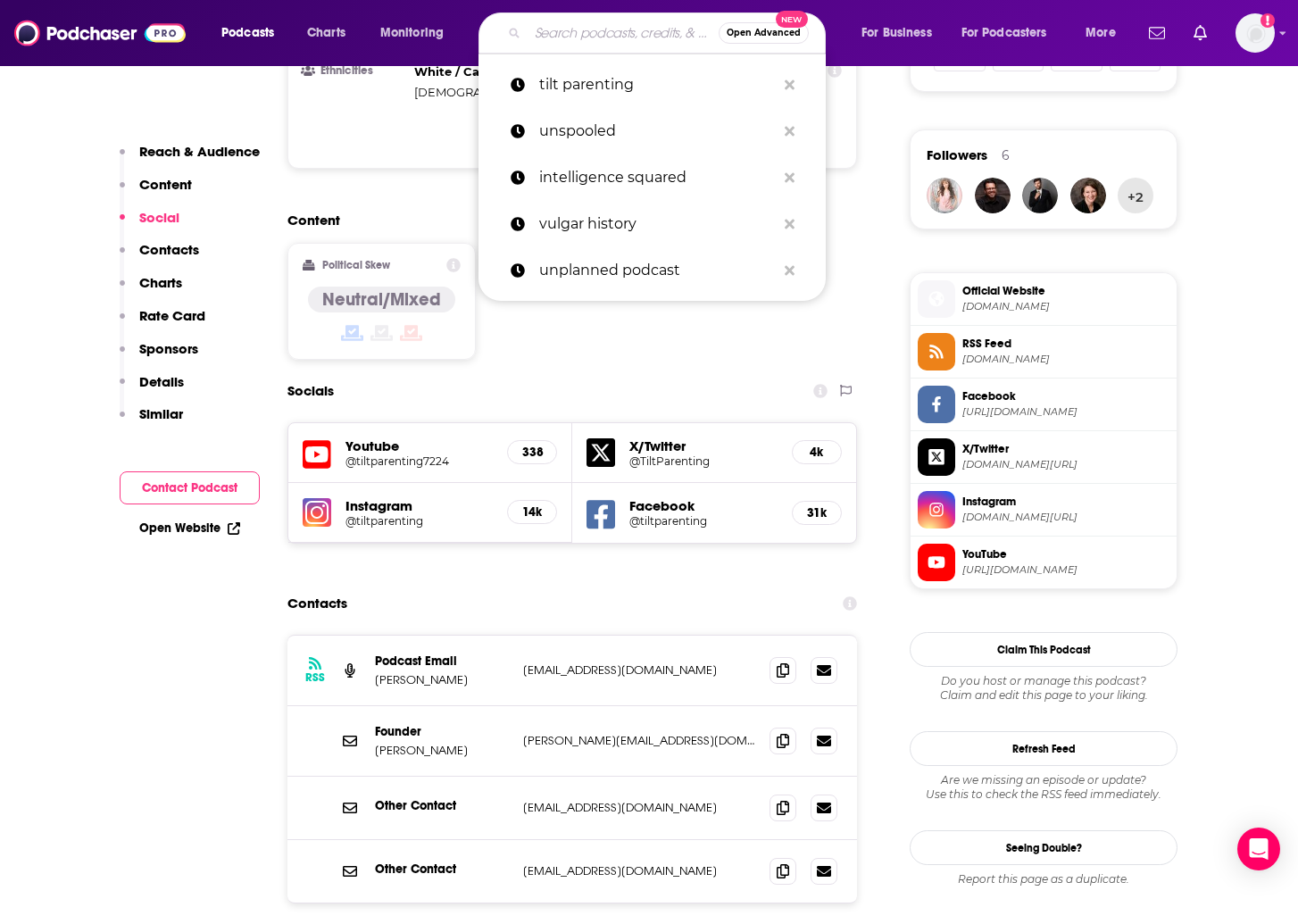
click at [587, 39] on input "Search podcasts, credits, & more..." at bounding box center [624, 33] width 191 height 29
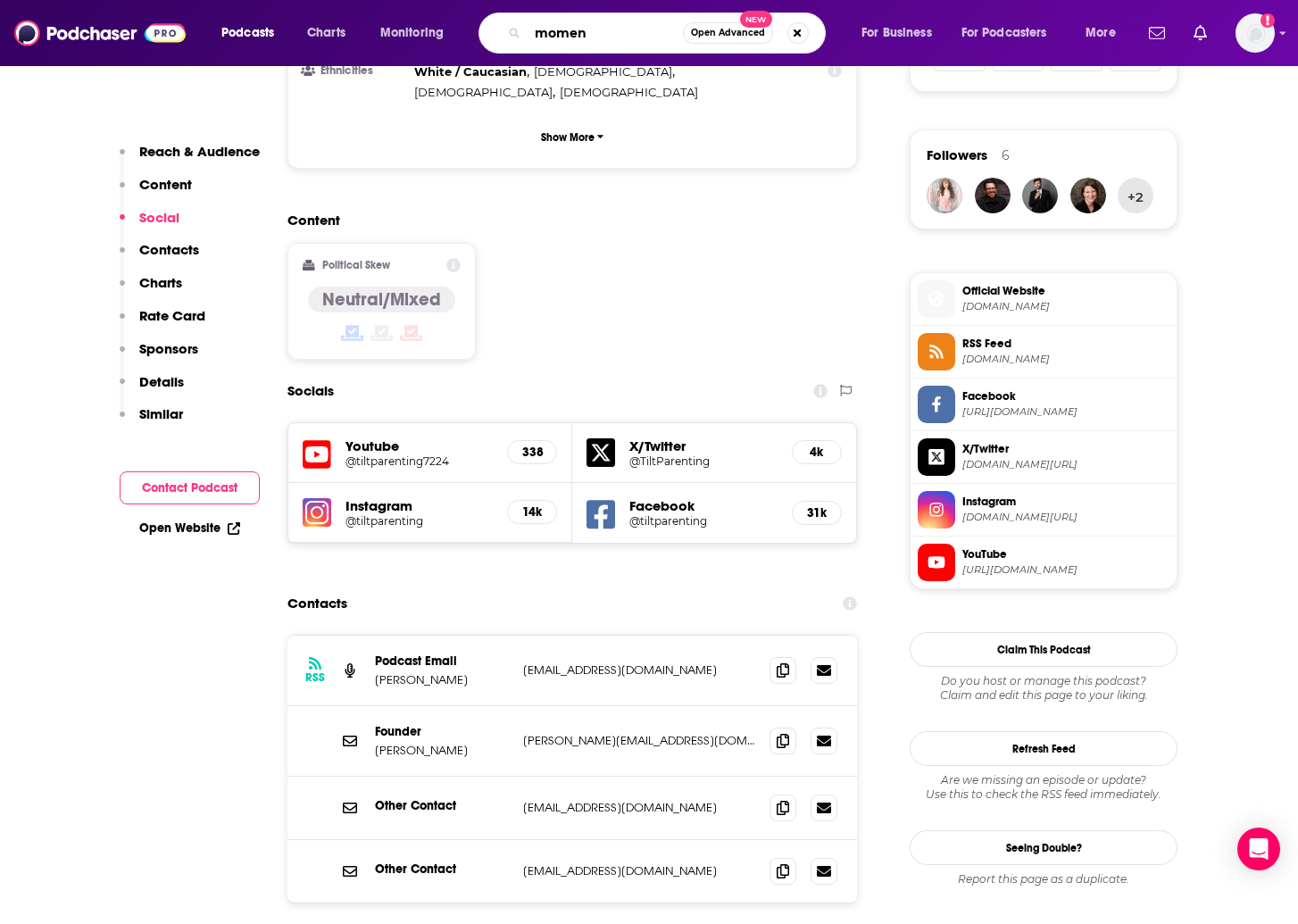
type input "moment"
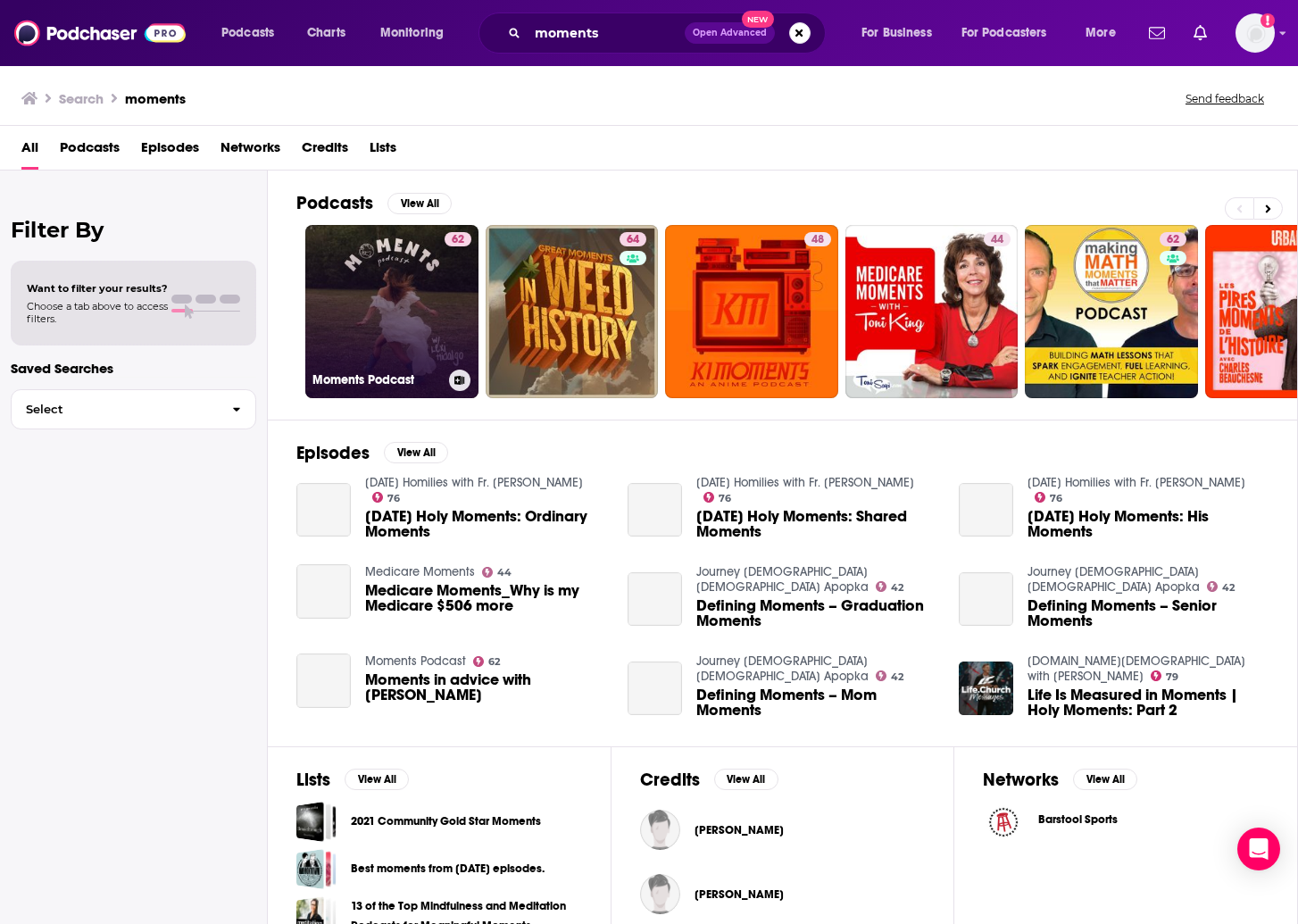
click at [410, 318] on link "62 Moments Podcast" at bounding box center [392, 312] width 173 height 173
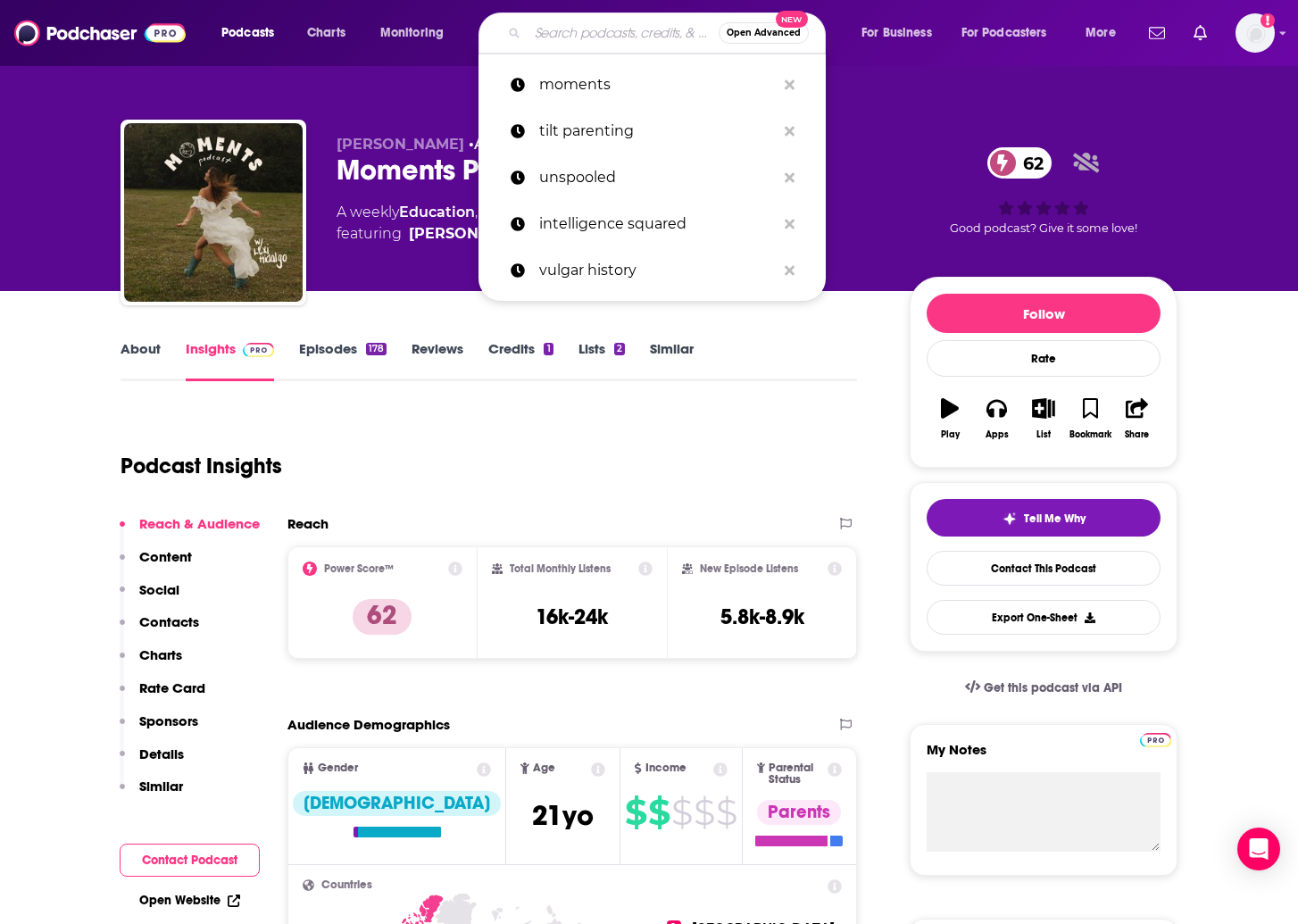
click at [558, 32] on input "Search podcasts, credits, & more..." at bounding box center [624, 33] width 191 height 29
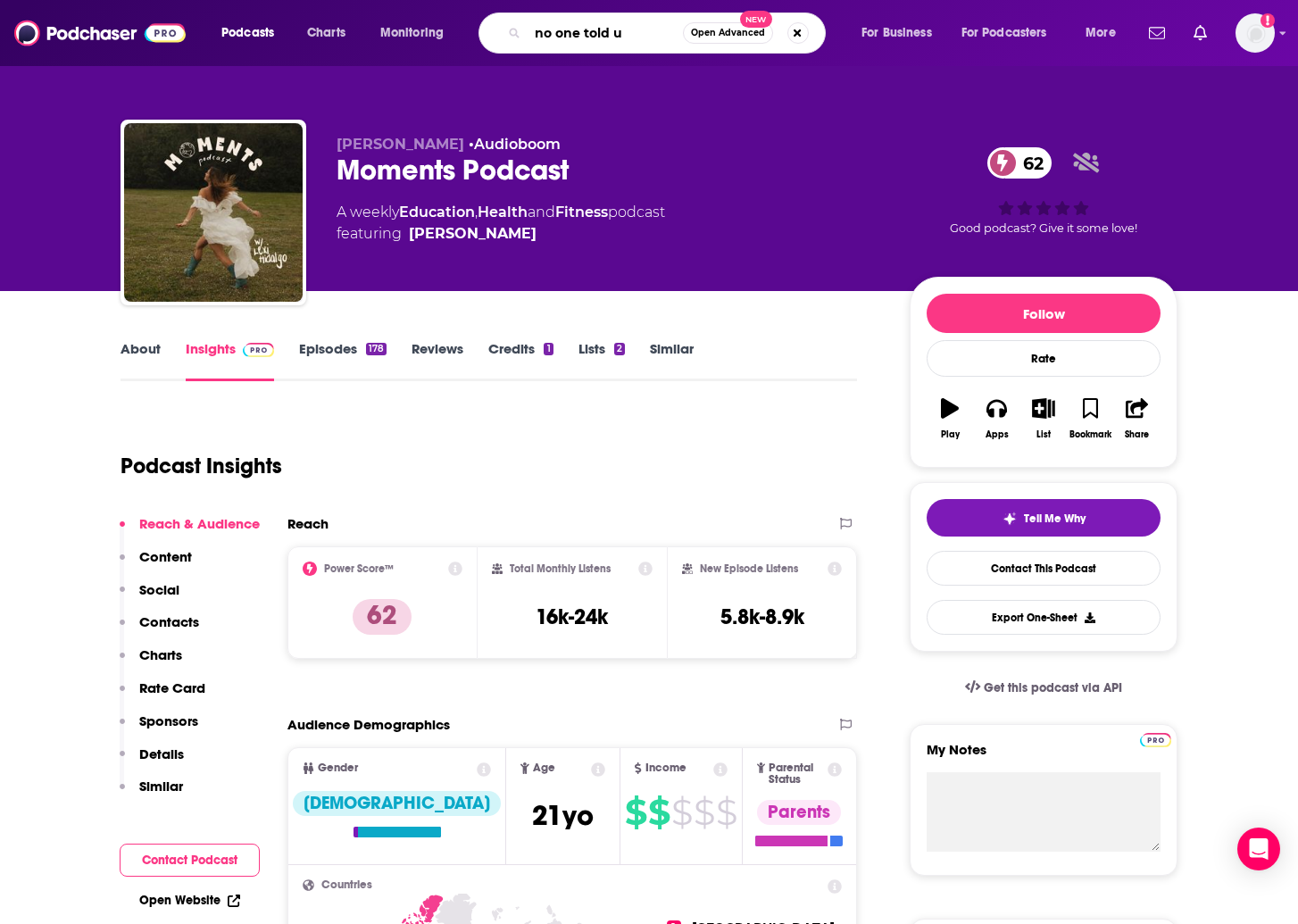
type input "no one told us"
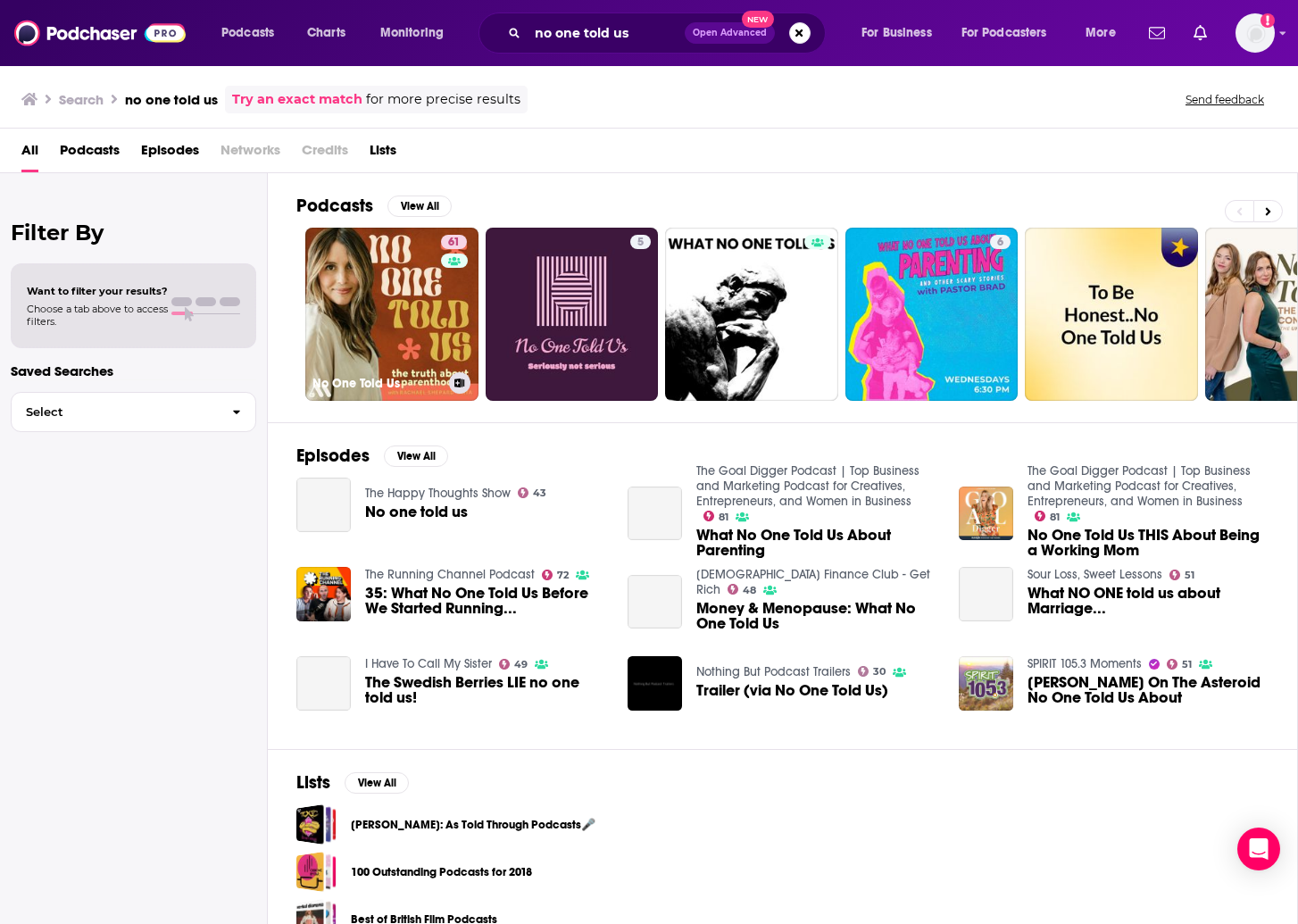
click at [443, 273] on div "61" at bounding box center [456, 304] width 30 height 137
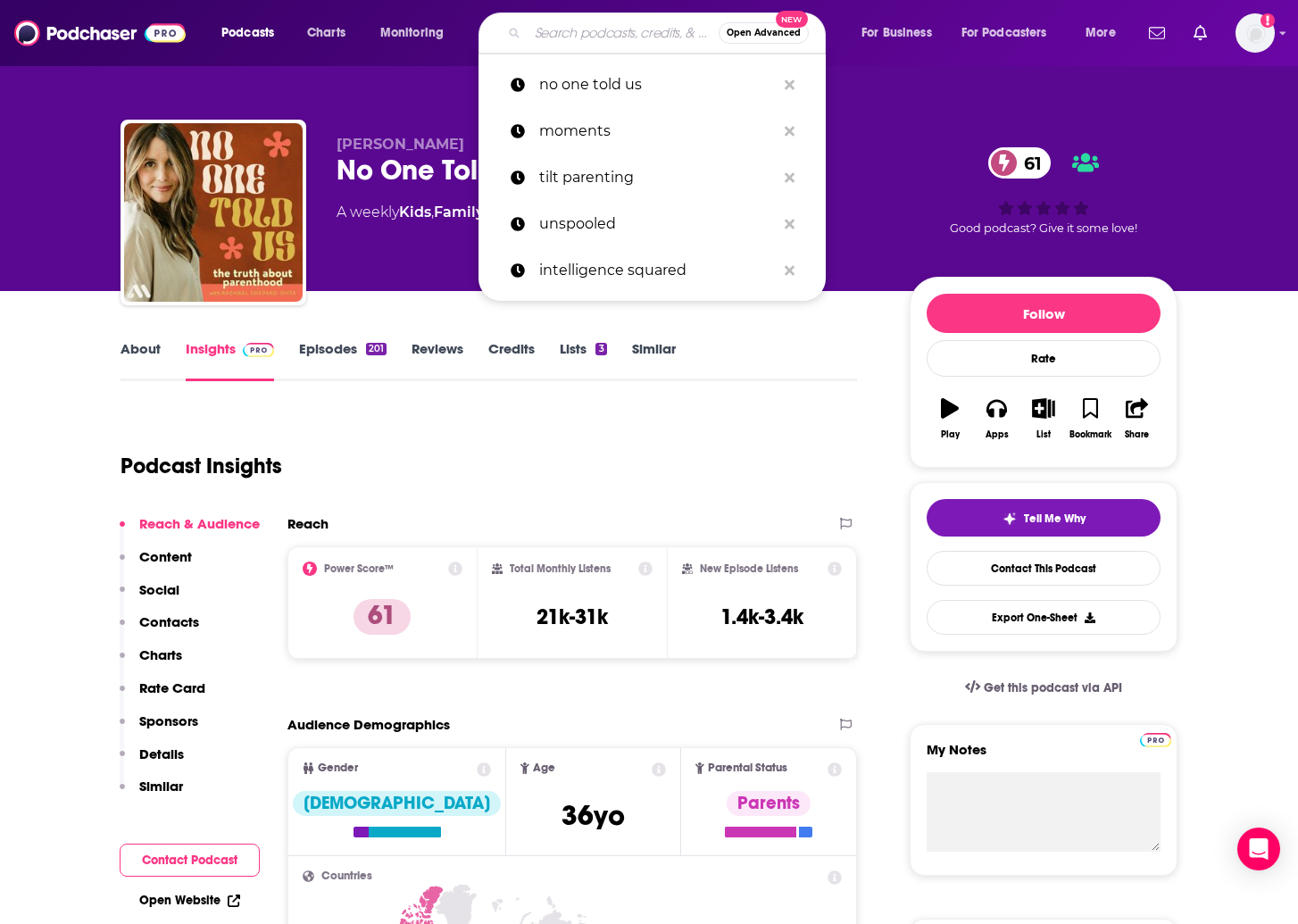
click at [602, 40] on input "Search podcasts, credits, & more..." at bounding box center [624, 33] width 191 height 29
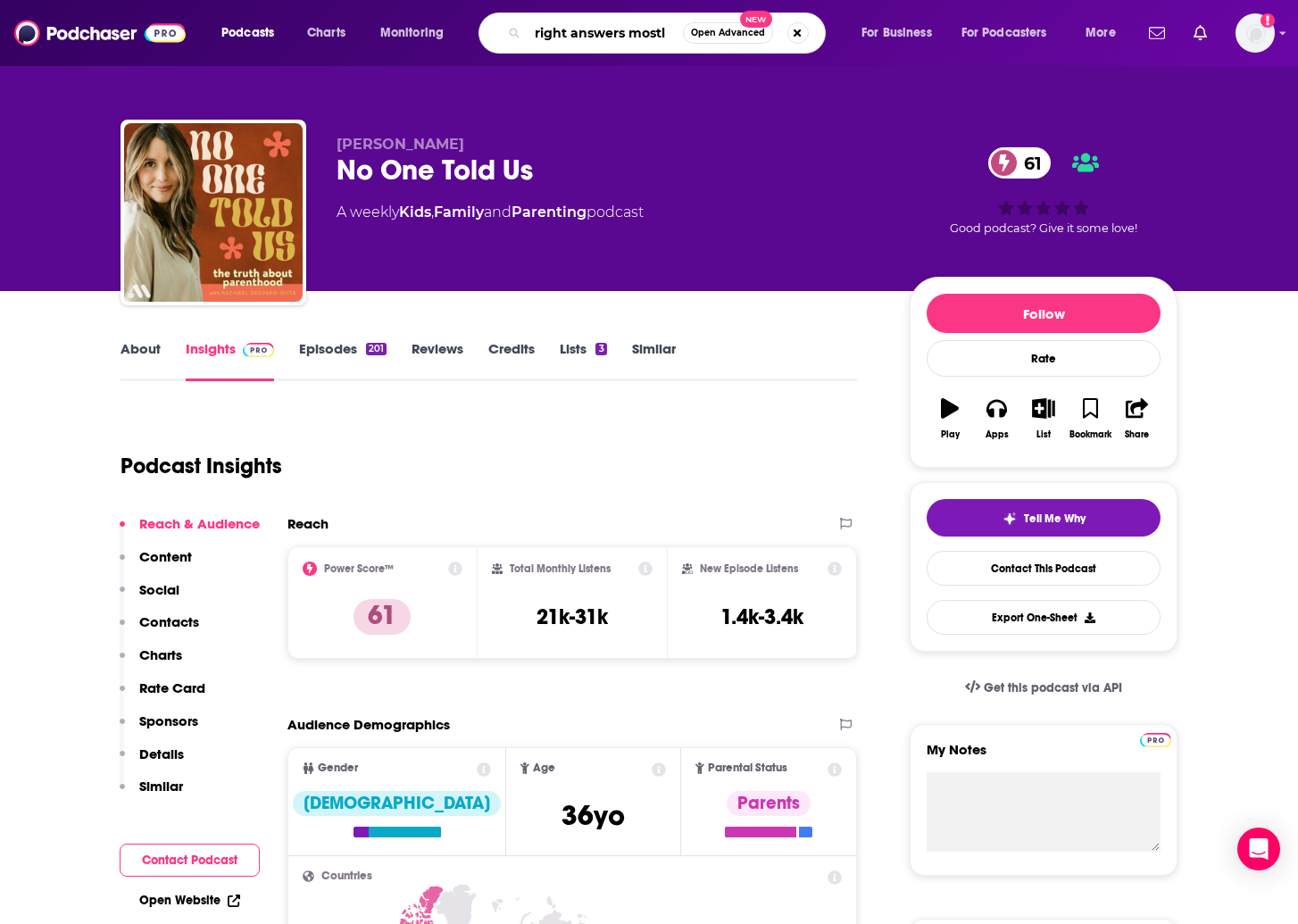
type input "right answers mostly"
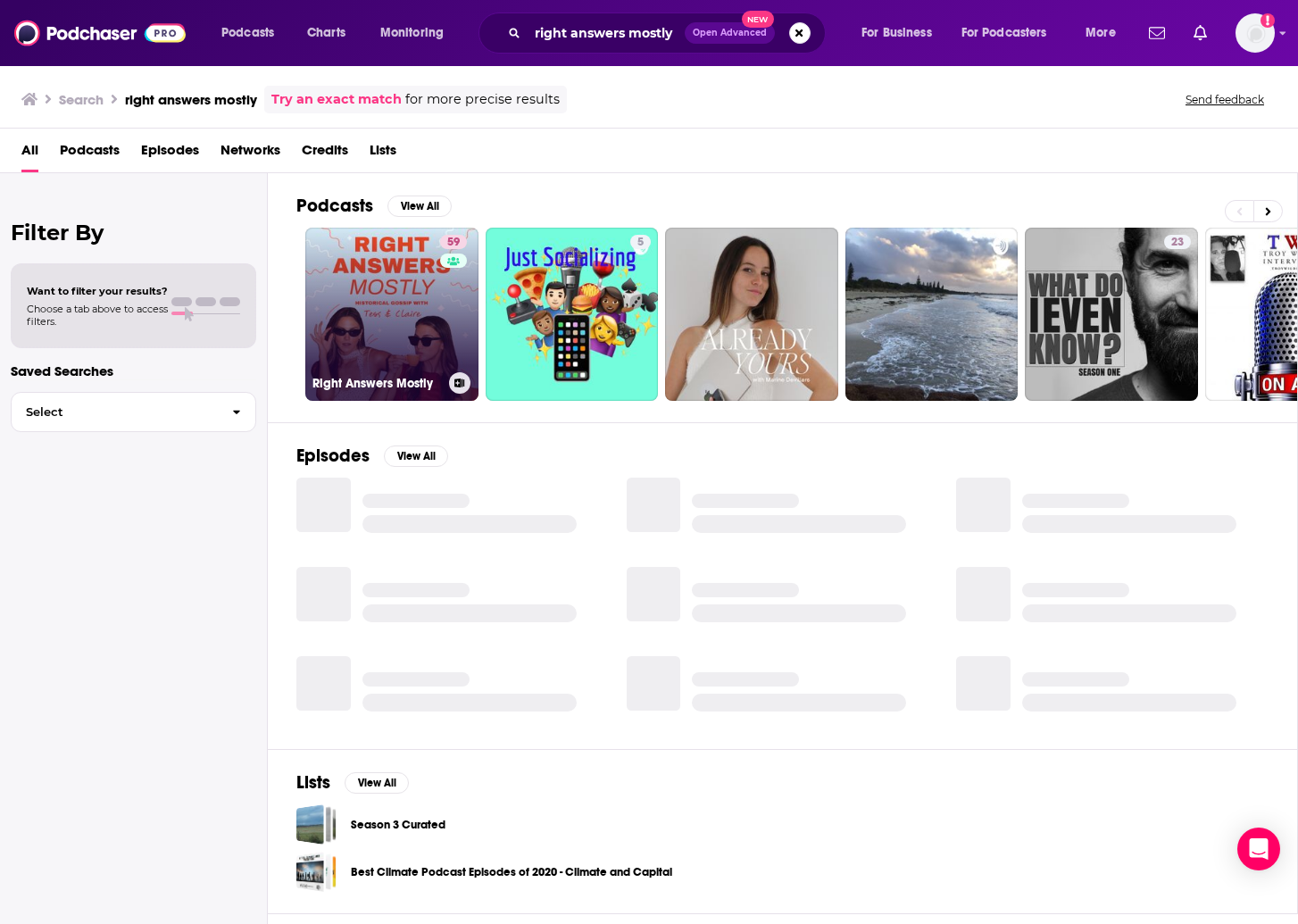
click at [397, 309] on link "59 Right Answers Mostly" at bounding box center [392, 315] width 173 height 173
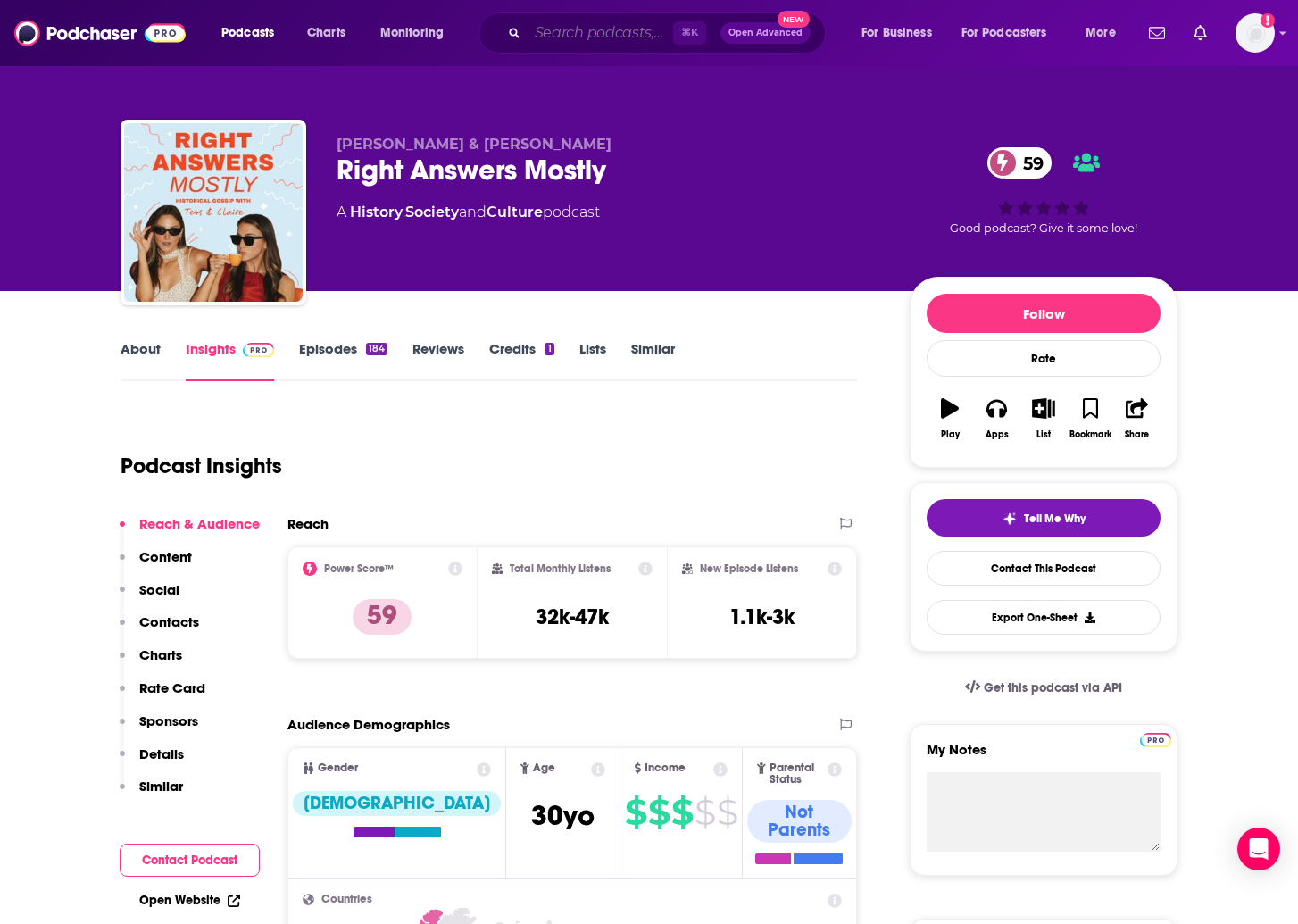
click at [593, 27] on input "Search podcasts, credits, & more..." at bounding box center [601, 33] width 145 height 29
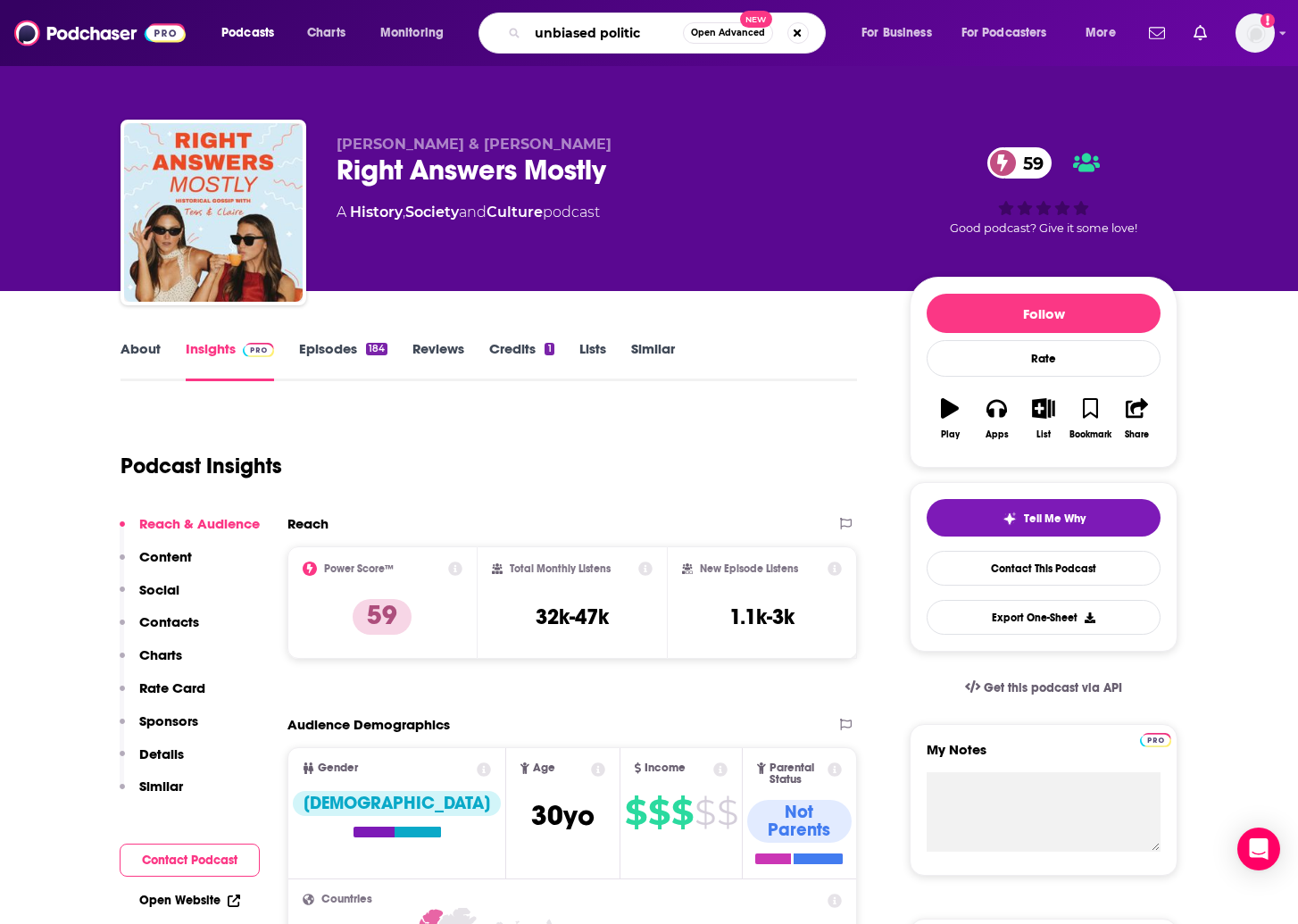
type input "unbiased politics"
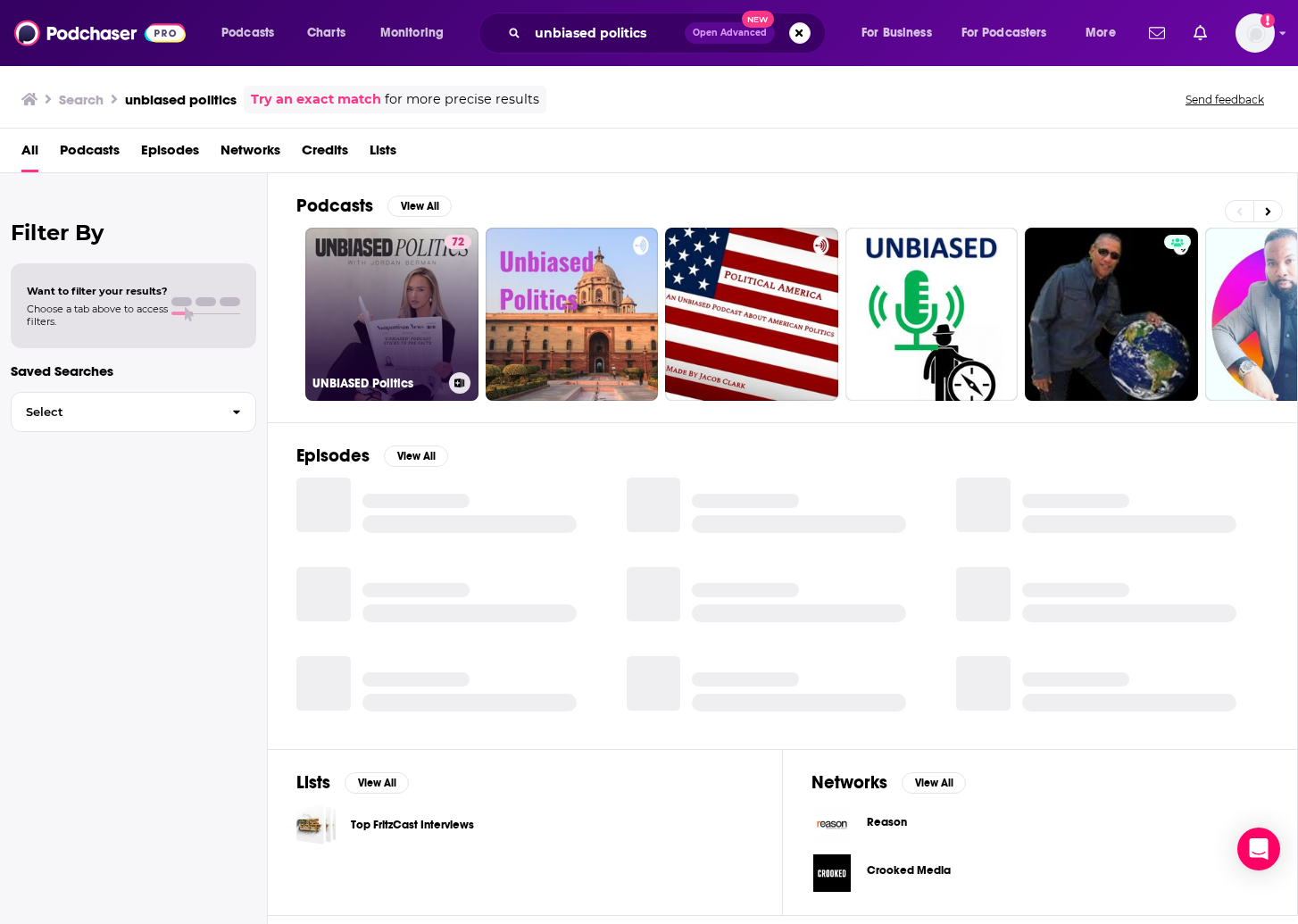
click at [395, 345] on link "72 UNBIASED Politics" at bounding box center [392, 315] width 173 height 173
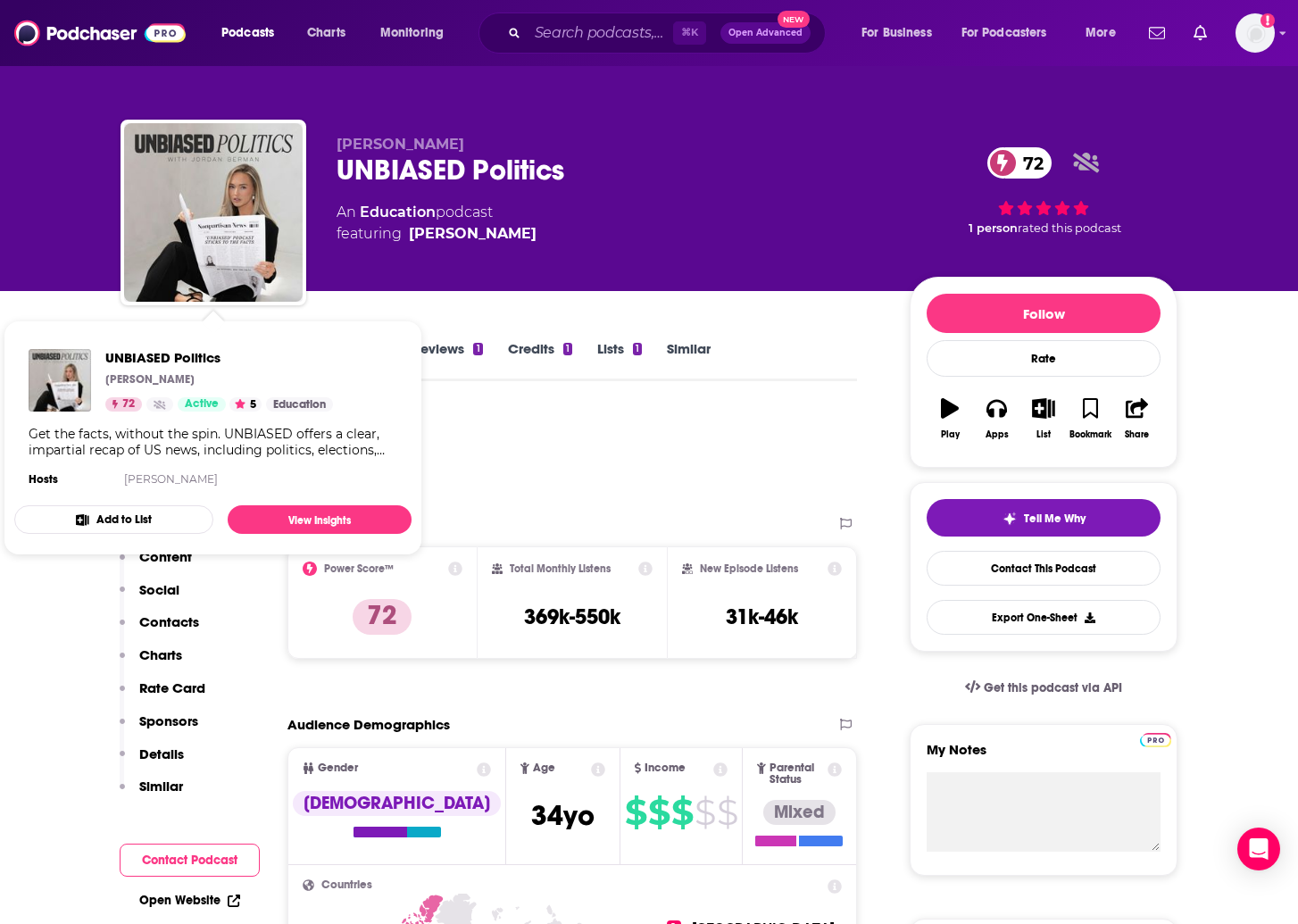
click at [170, 224] on img "UNBIASED Politics" at bounding box center [213, 212] width 178 height 178
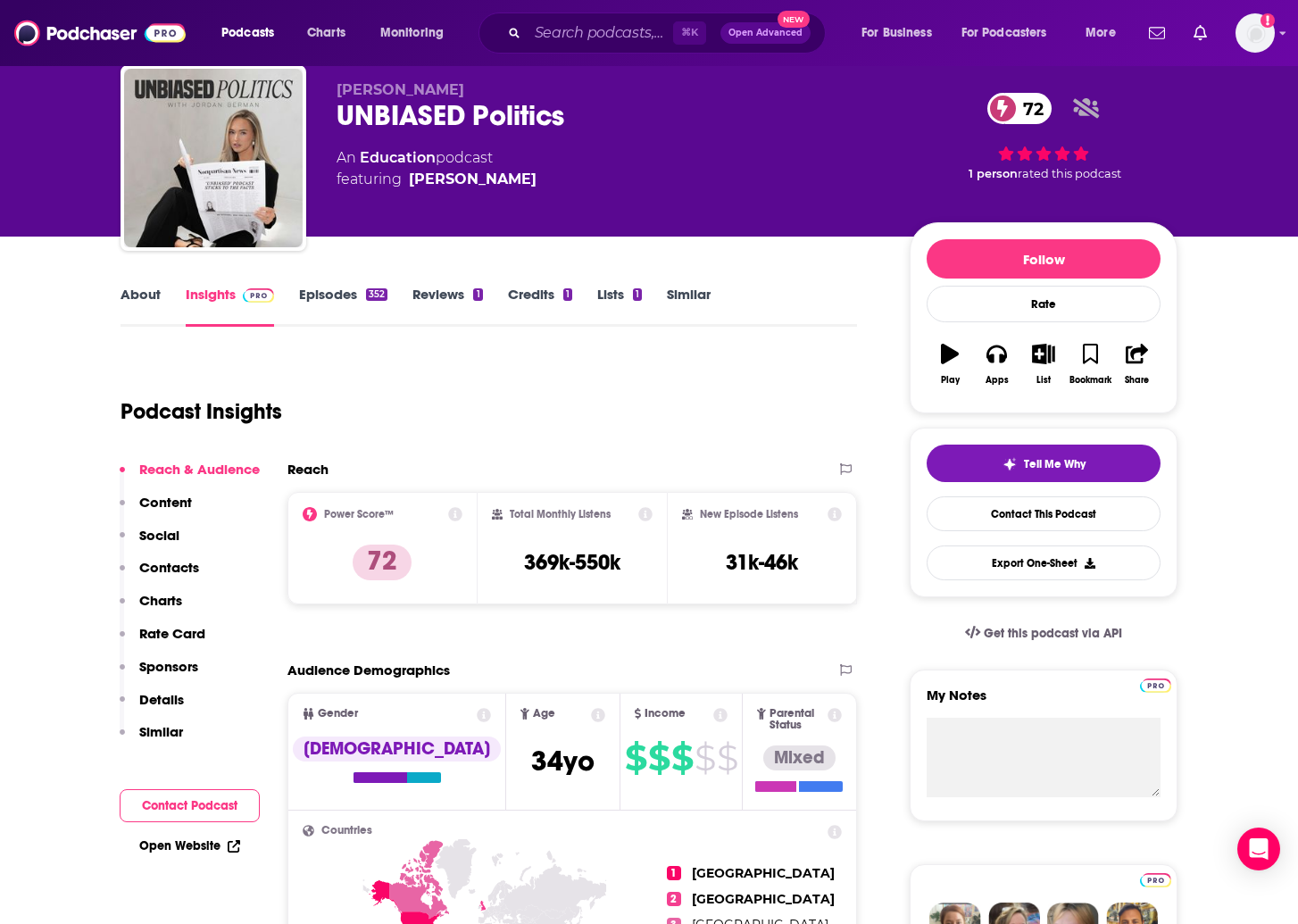
scroll to position [53, 0]
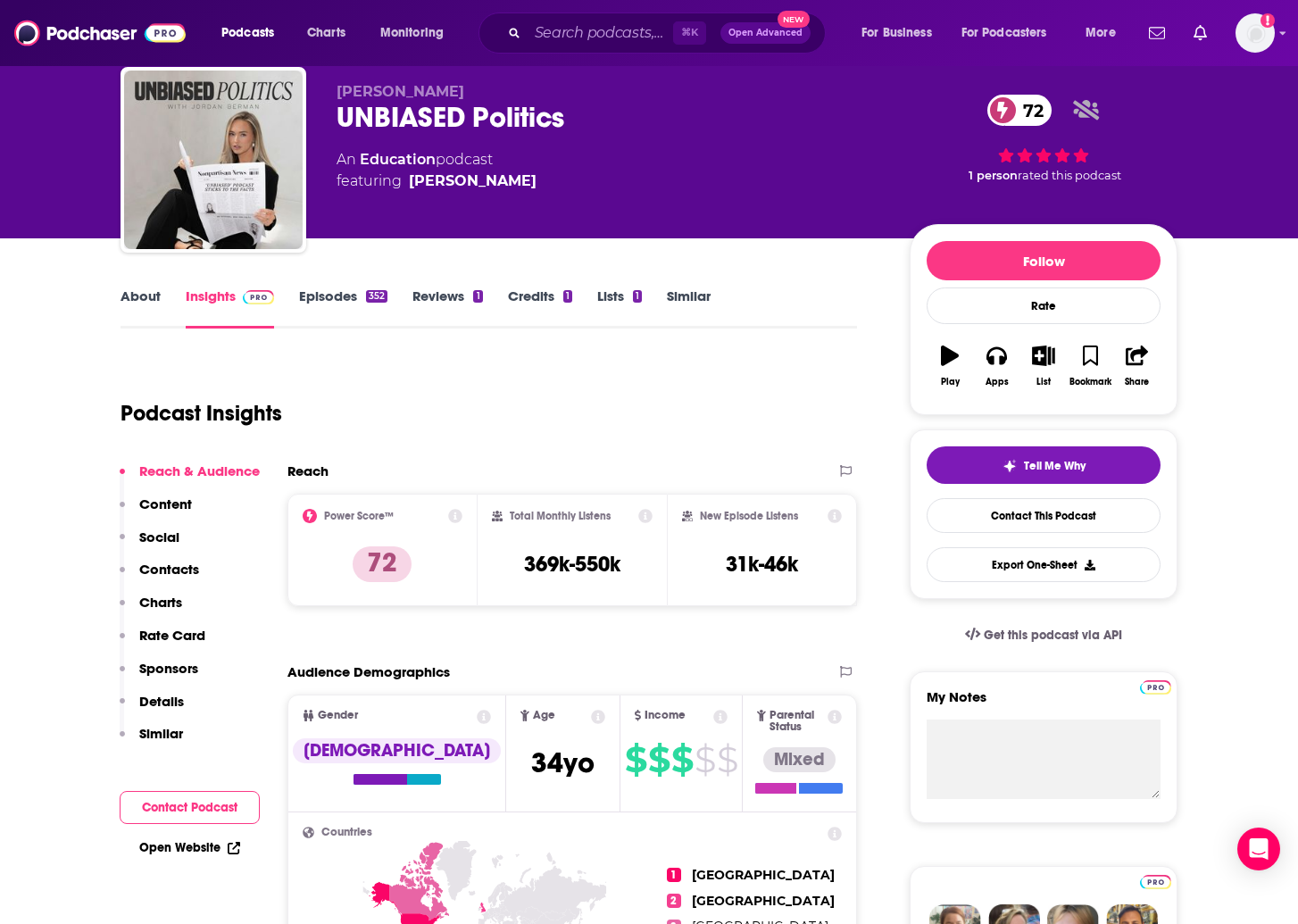
click at [480, 440] on div "Podcast Insights" at bounding box center [481, 401] width 722 height 91
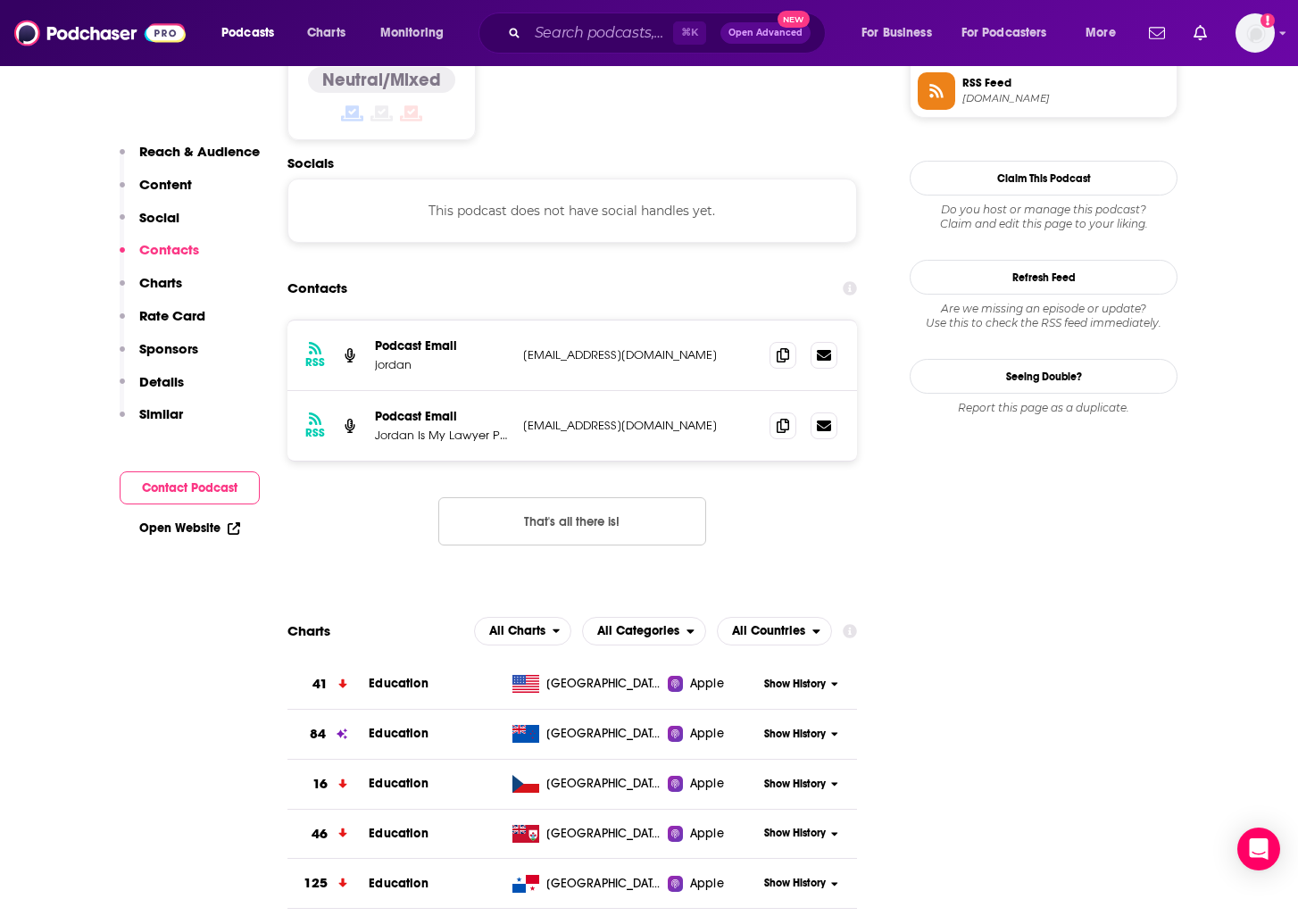
scroll to position [1486, 0]
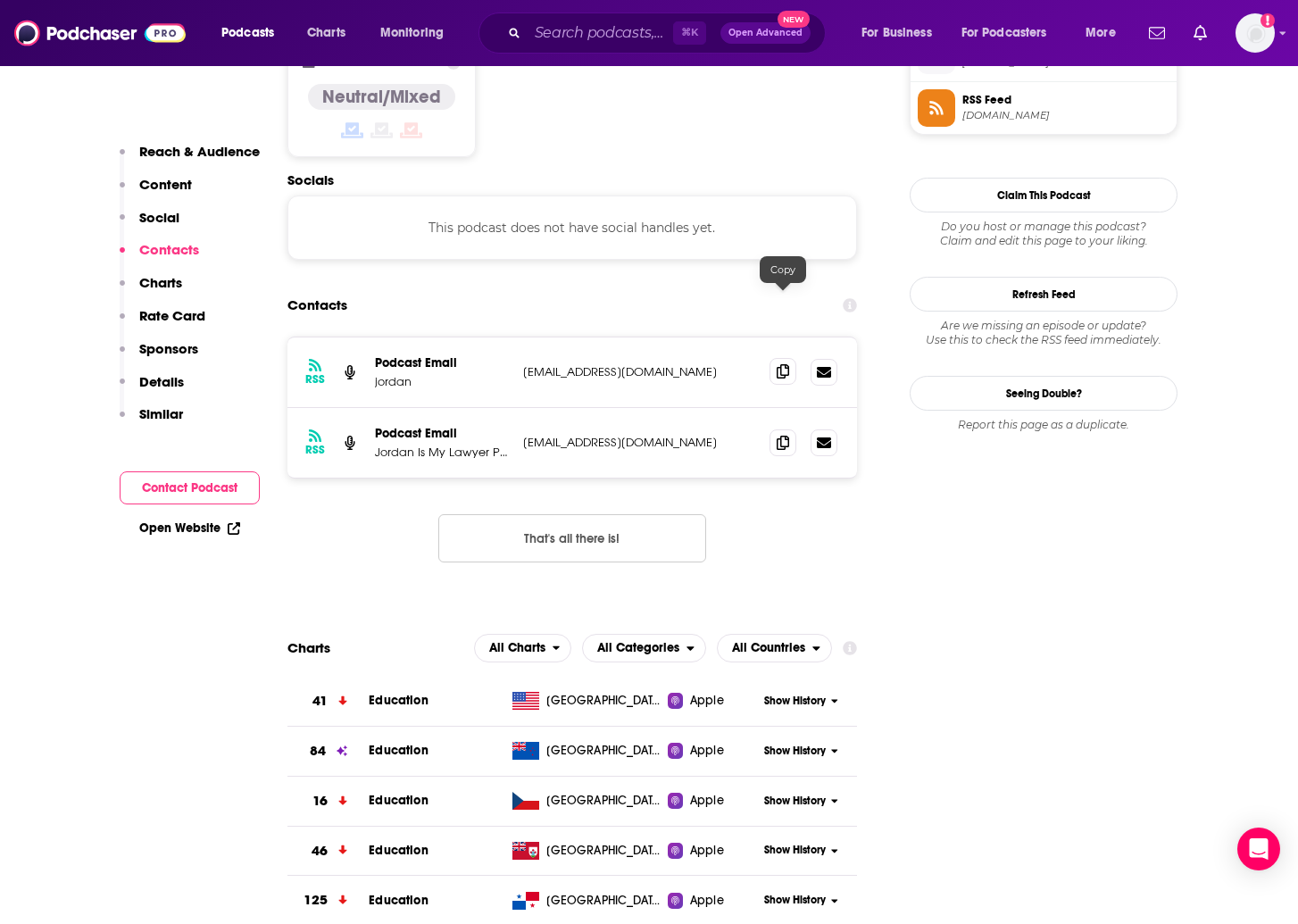
click at [790, 357] on span at bounding box center [783, 370] width 27 height 27
